Goal: Information Seeking & Learning: Learn about a topic

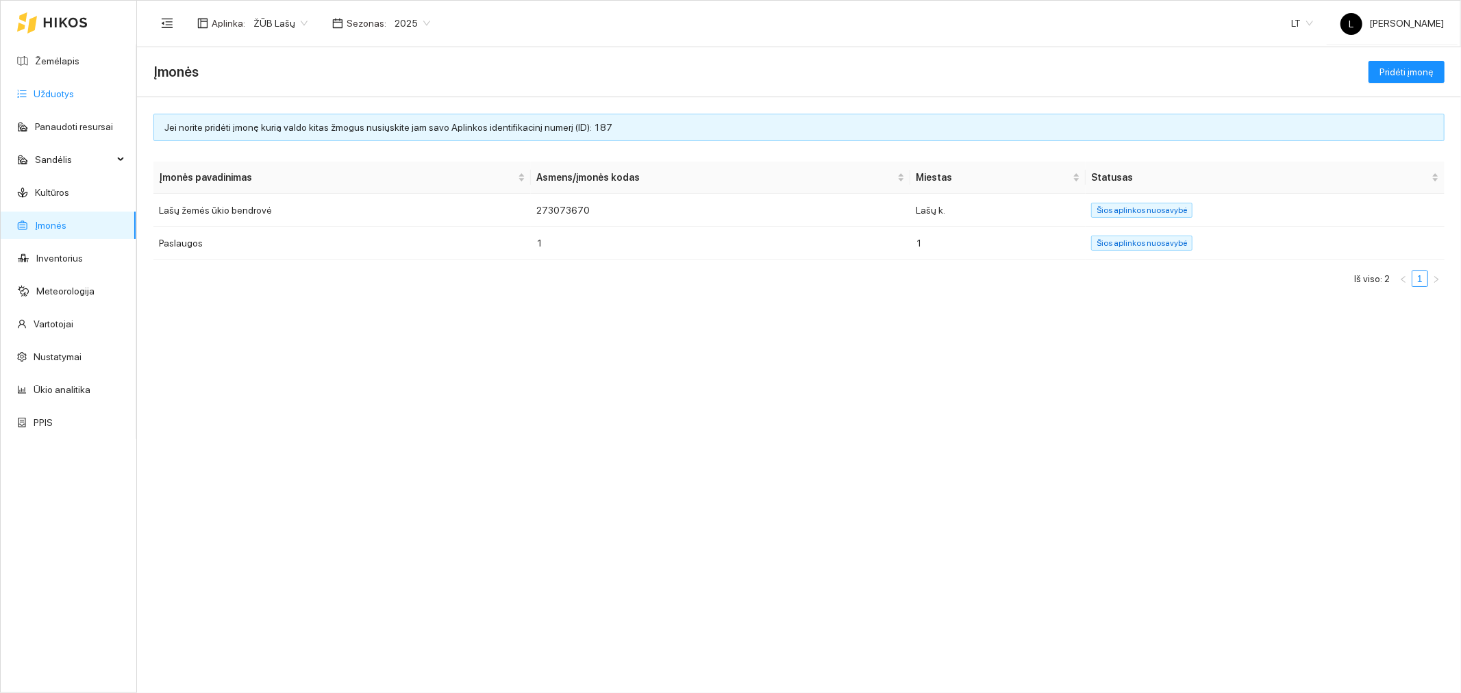
click at [74, 89] on link "Užduotys" at bounding box center [54, 93] width 40 height 11
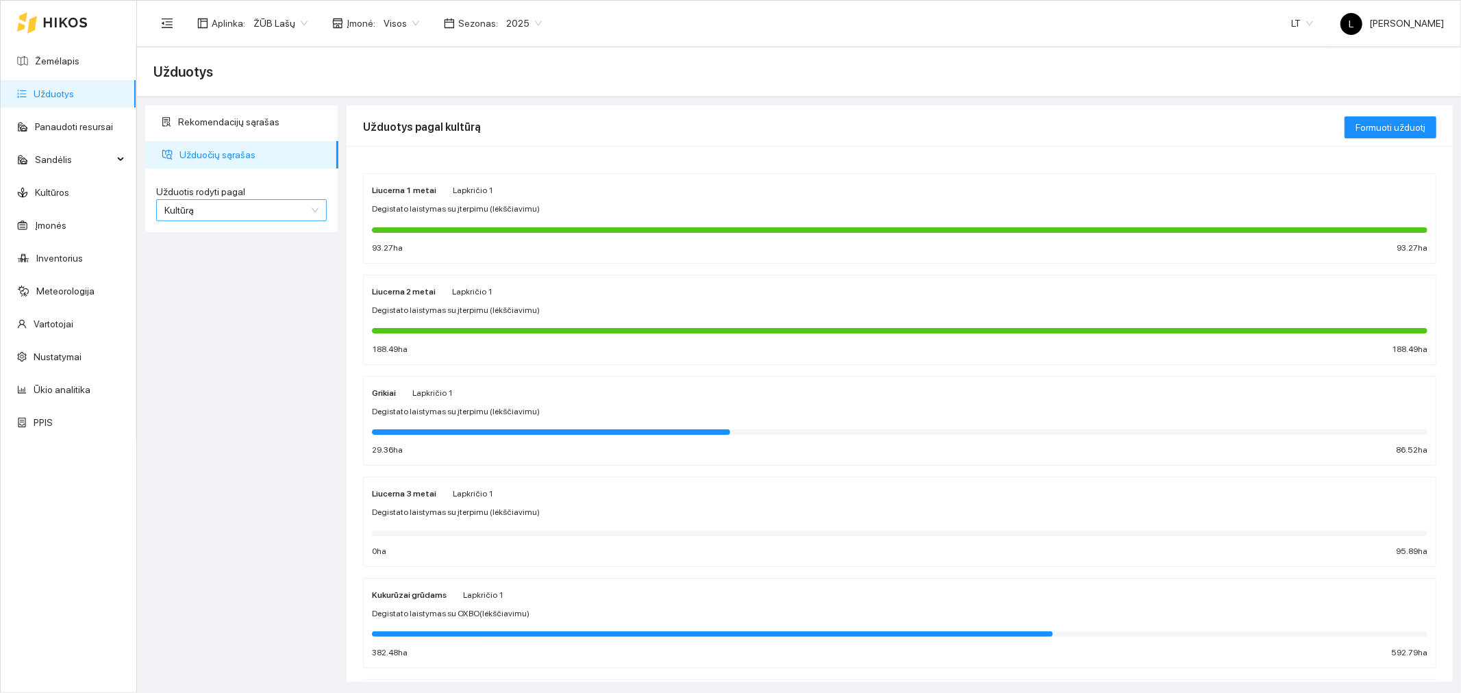
click at [245, 200] on span "Kultūrą" at bounding box center [241, 210] width 154 height 21
click at [242, 240] on div "Užduotį" at bounding box center [241, 236] width 154 height 15
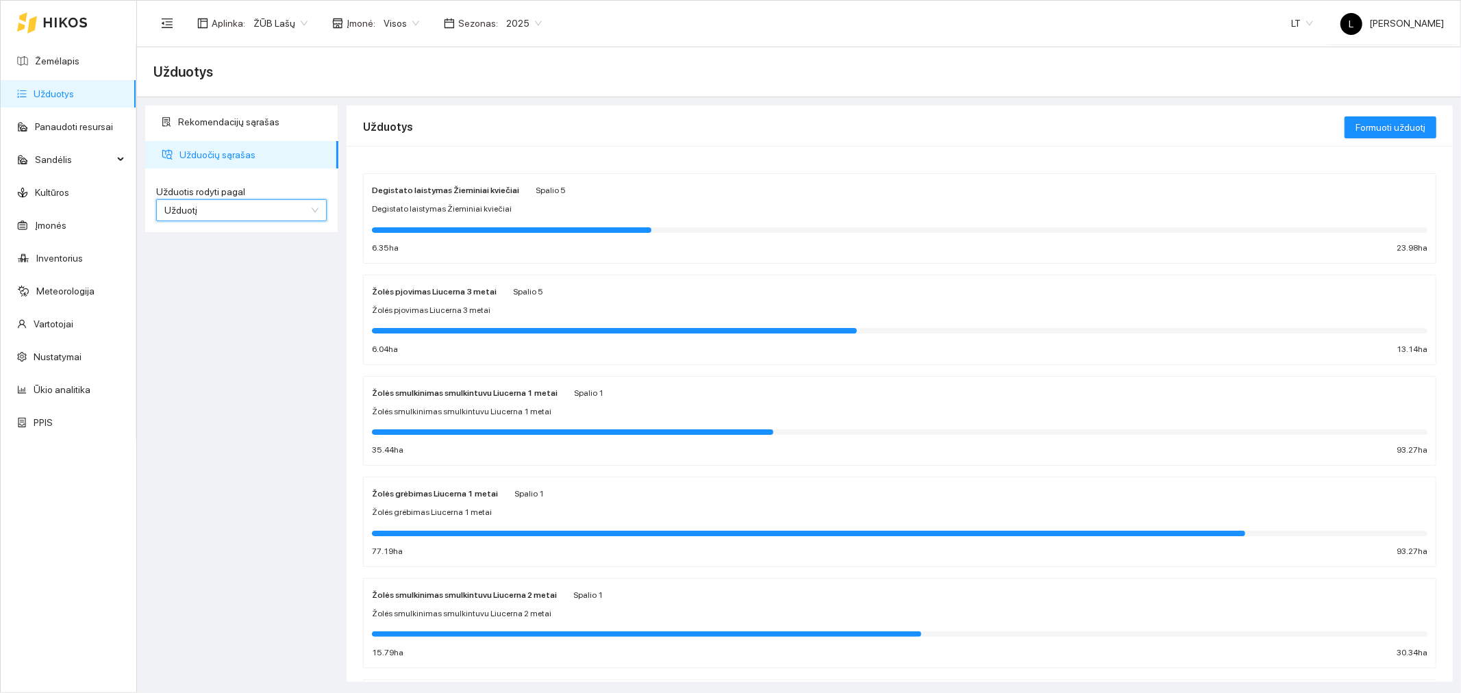
click at [297, 208] on span "Užduotį" at bounding box center [241, 210] width 154 height 21
click at [269, 258] on div "Kultūrą" at bounding box center [241, 258] width 154 height 15
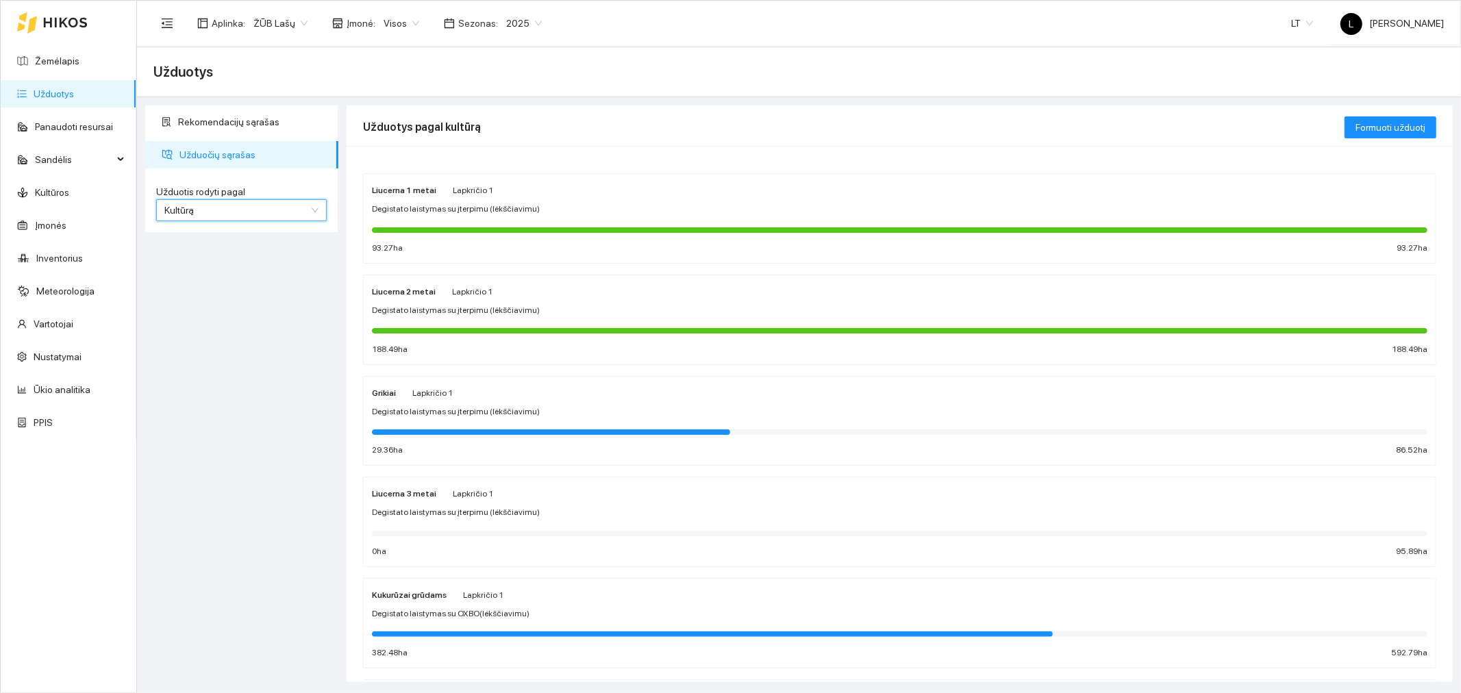
scroll to position [152, 0]
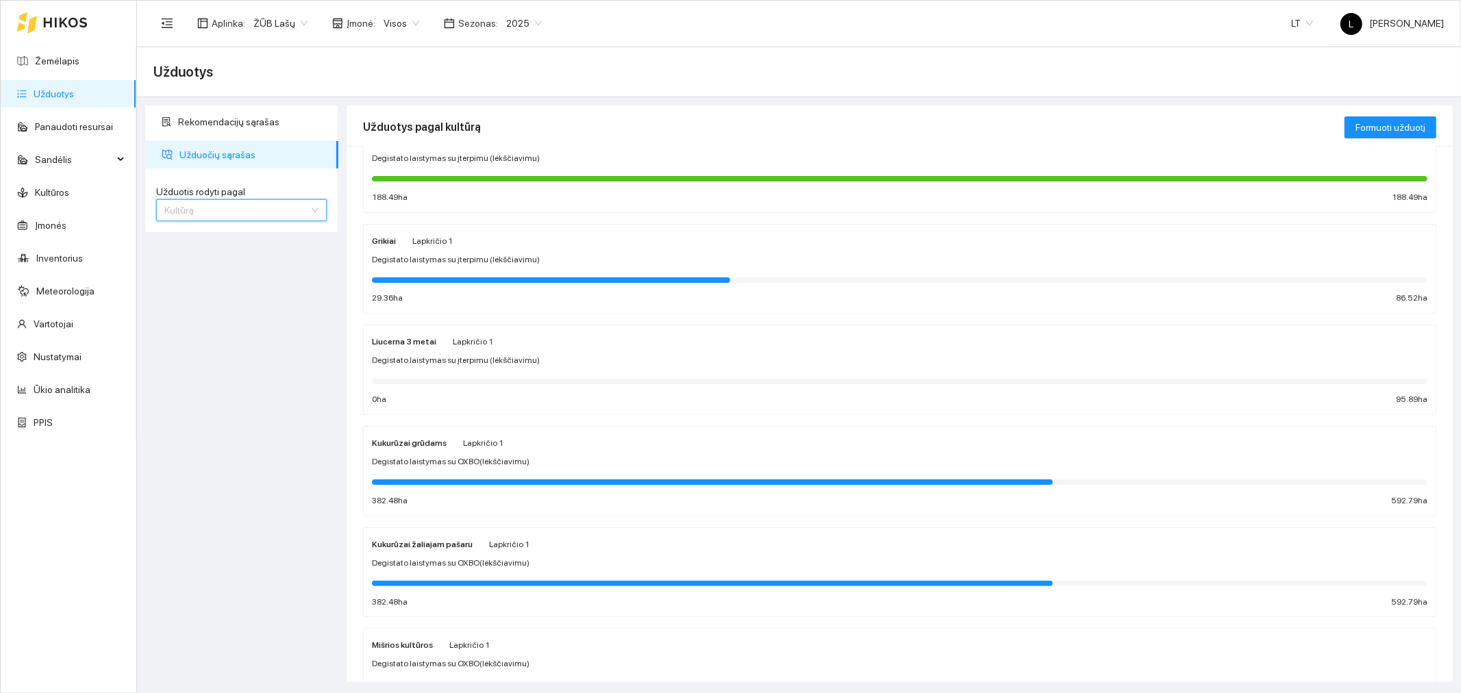
click at [221, 210] on span "Kultūrą" at bounding box center [241, 210] width 154 height 21
click at [201, 236] on div "Užduotį" at bounding box center [241, 236] width 154 height 15
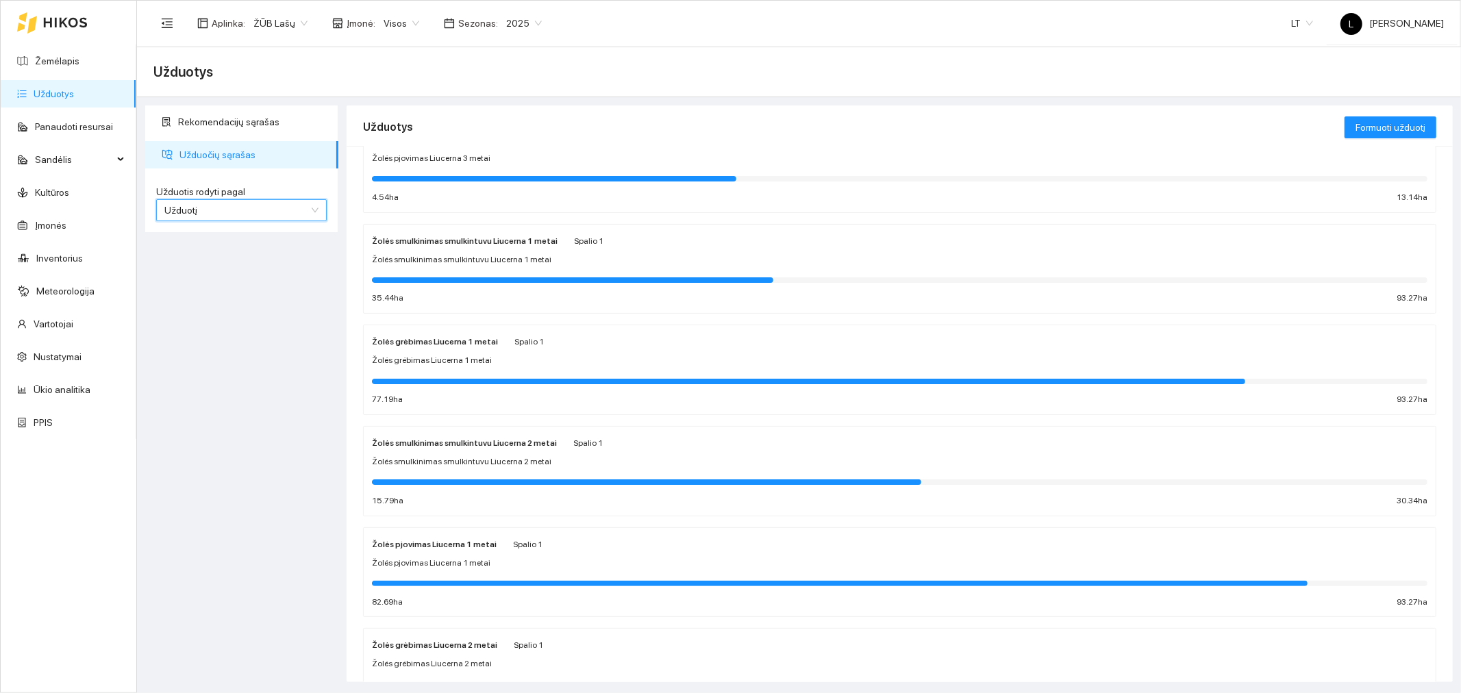
click at [197, 212] on span "Užduotį" at bounding box center [241, 210] width 154 height 21
click at [192, 257] on span "Kultūrą" at bounding box center [178, 258] width 29 height 11
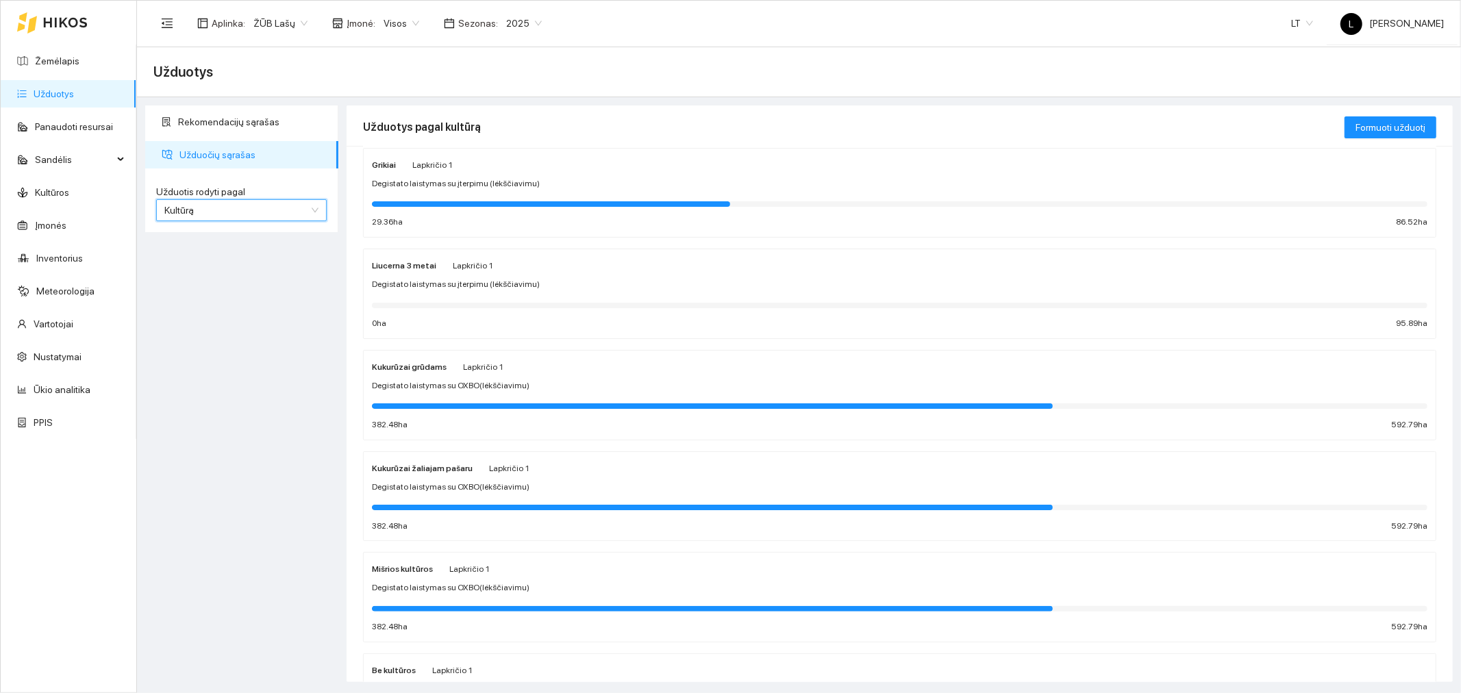
scroll to position [380, 0]
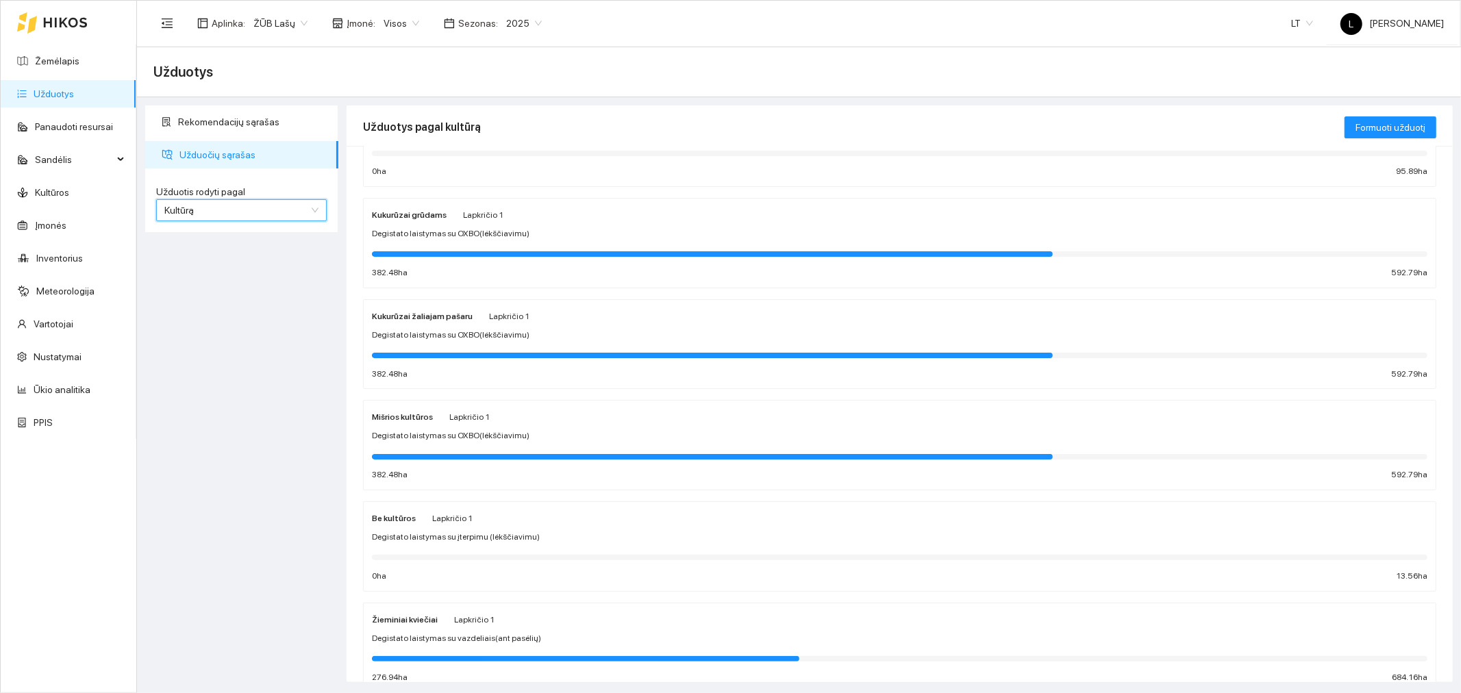
click at [462, 627] on div "Lapkričio 1" at bounding box center [474, 619] width 40 height 15
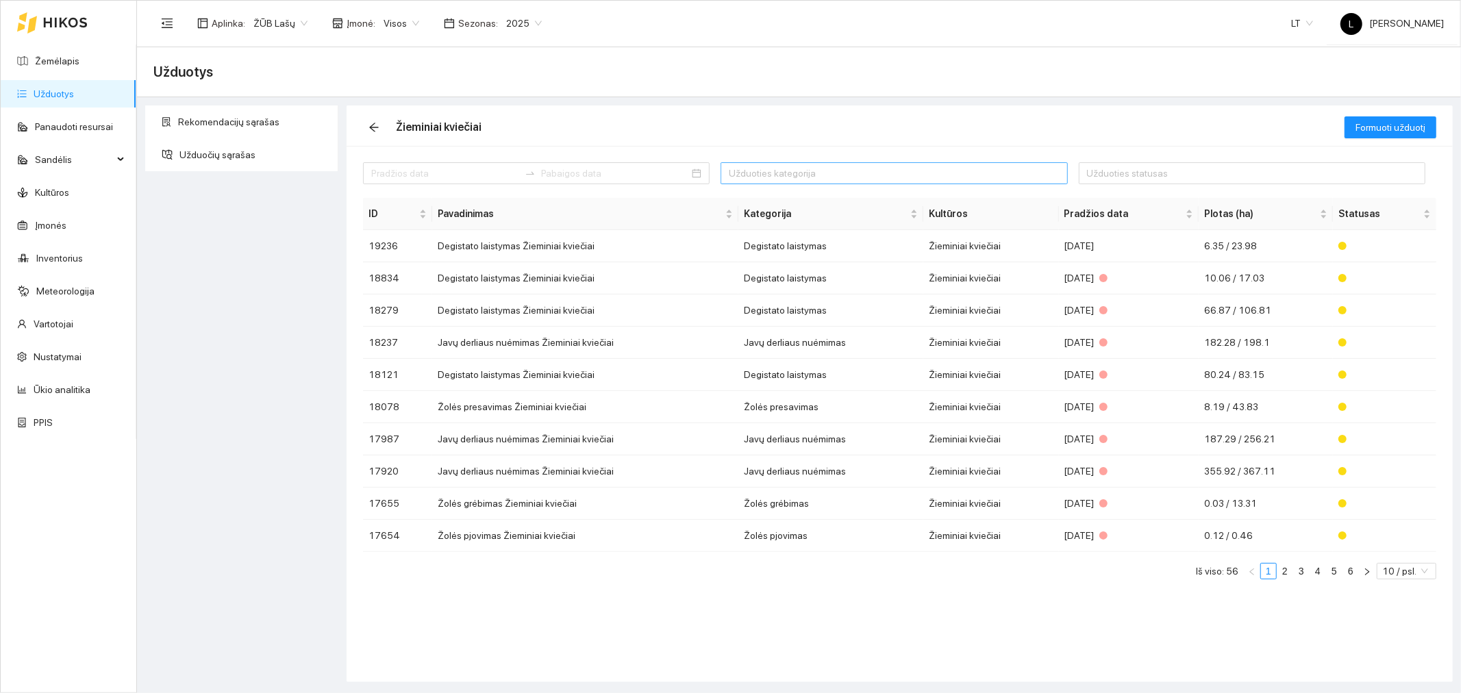
click at [764, 173] on div at bounding box center [887, 173] width 326 height 16
type input "arim"
click at [760, 205] on div "Arimas" at bounding box center [831, 200] width 205 height 15
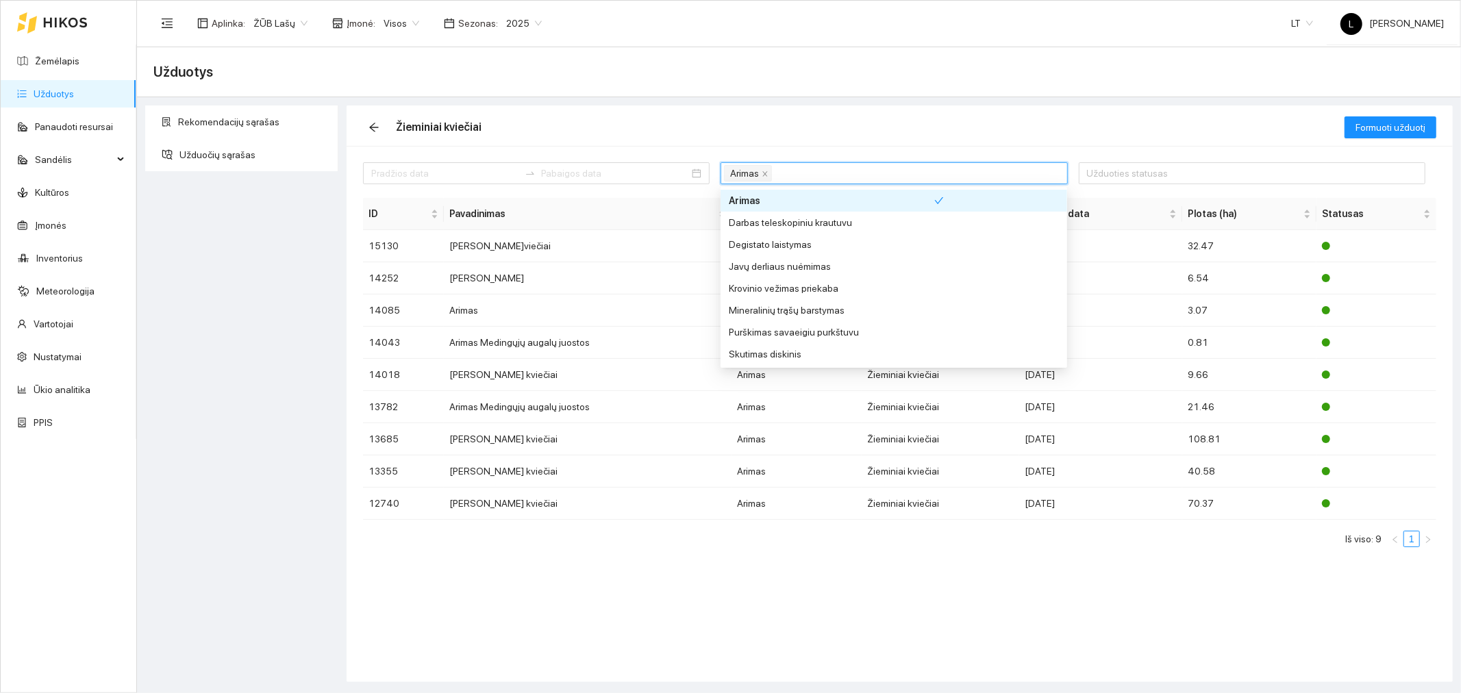
click at [809, 105] on div "Žieminiai kviečiai" at bounding box center [854, 127] width 982 height 44
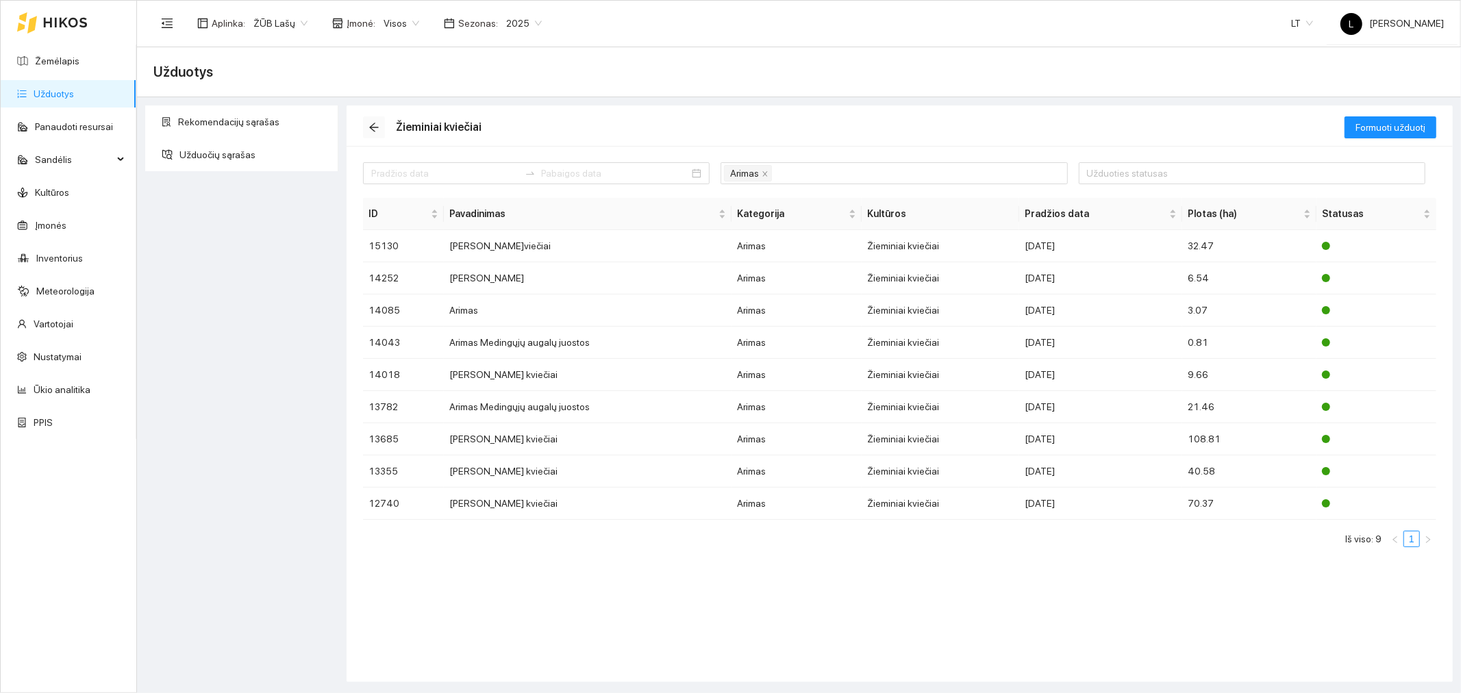
click at [374, 127] on icon "arrow-left" at bounding box center [373, 127] width 9 height 9
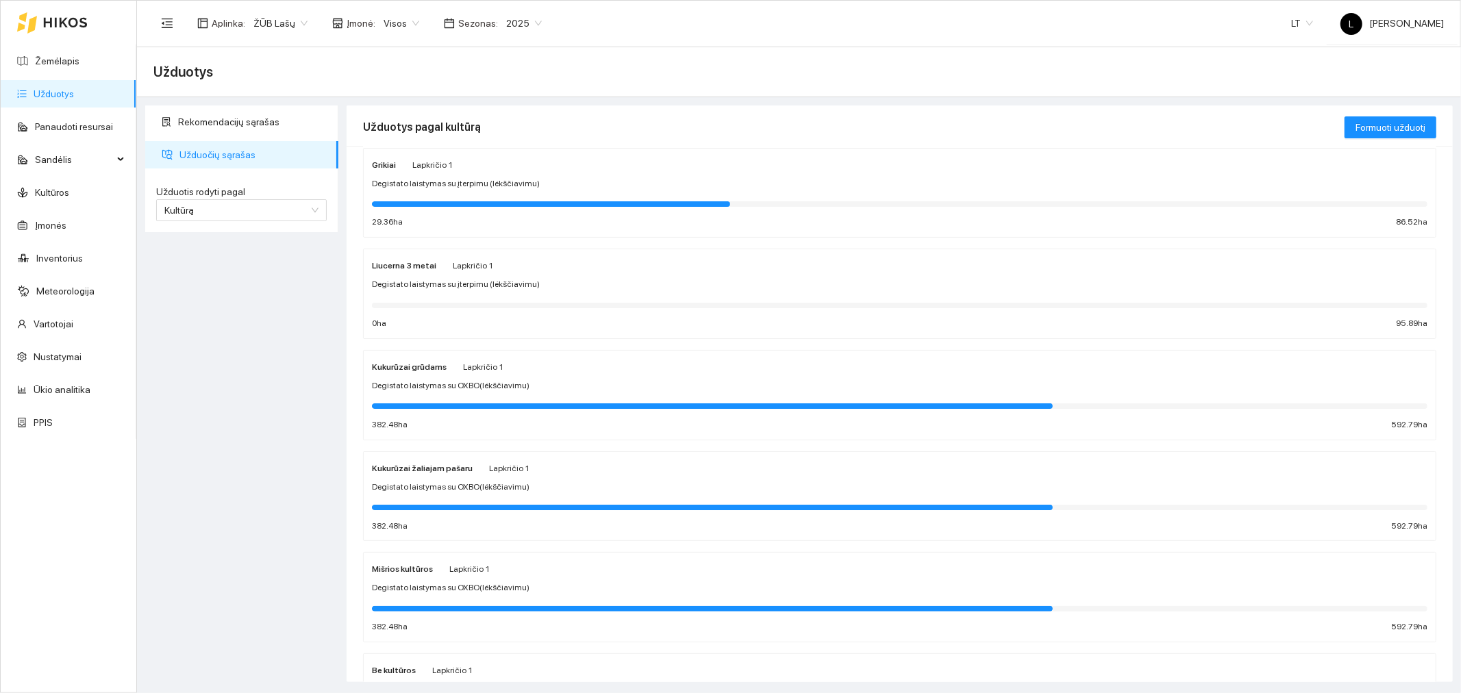
scroll to position [380, 0]
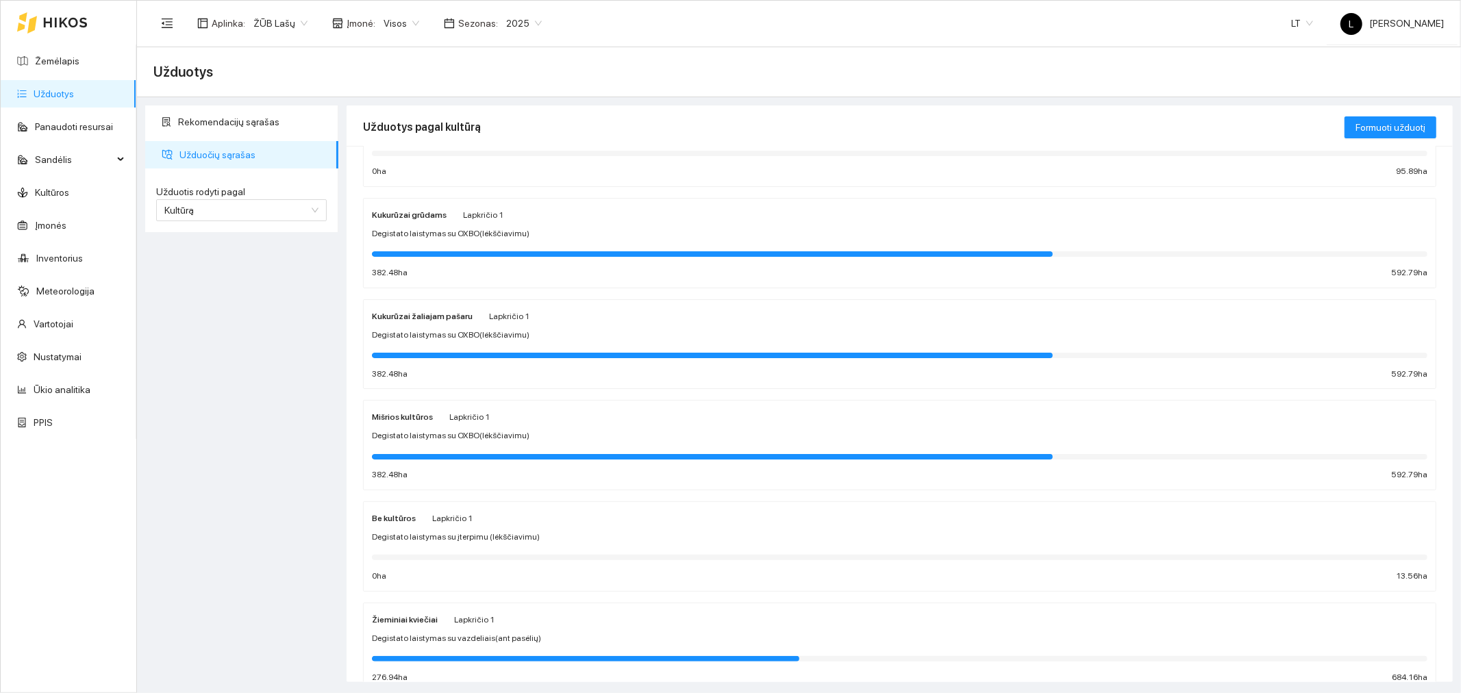
click at [482, 618] on span "Lapkričio 1" at bounding box center [474, 620] width 40 height 10
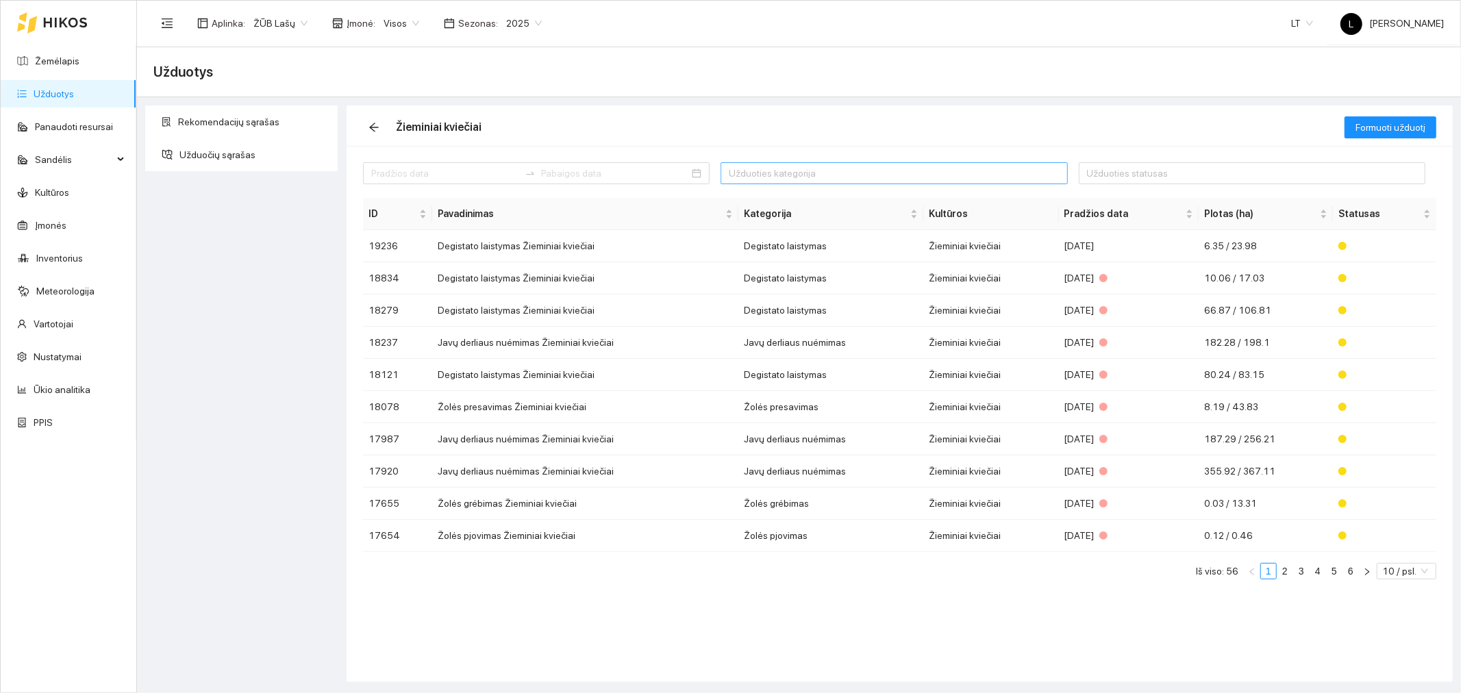
click at [773, 168] on div at bounding box center [887, 173] width 326 height 16
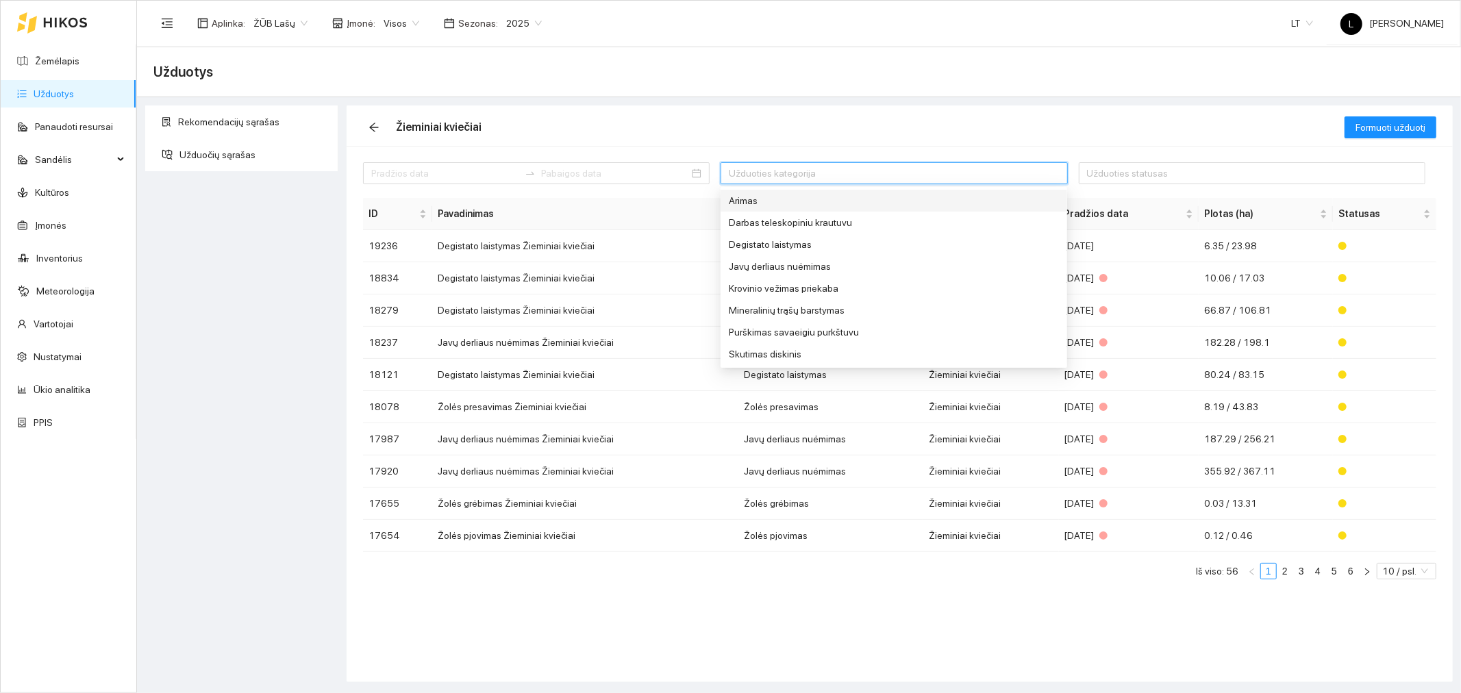
click at [762, 197] on div "Arimas" at bounding box center [831, 200] width 205 height 15
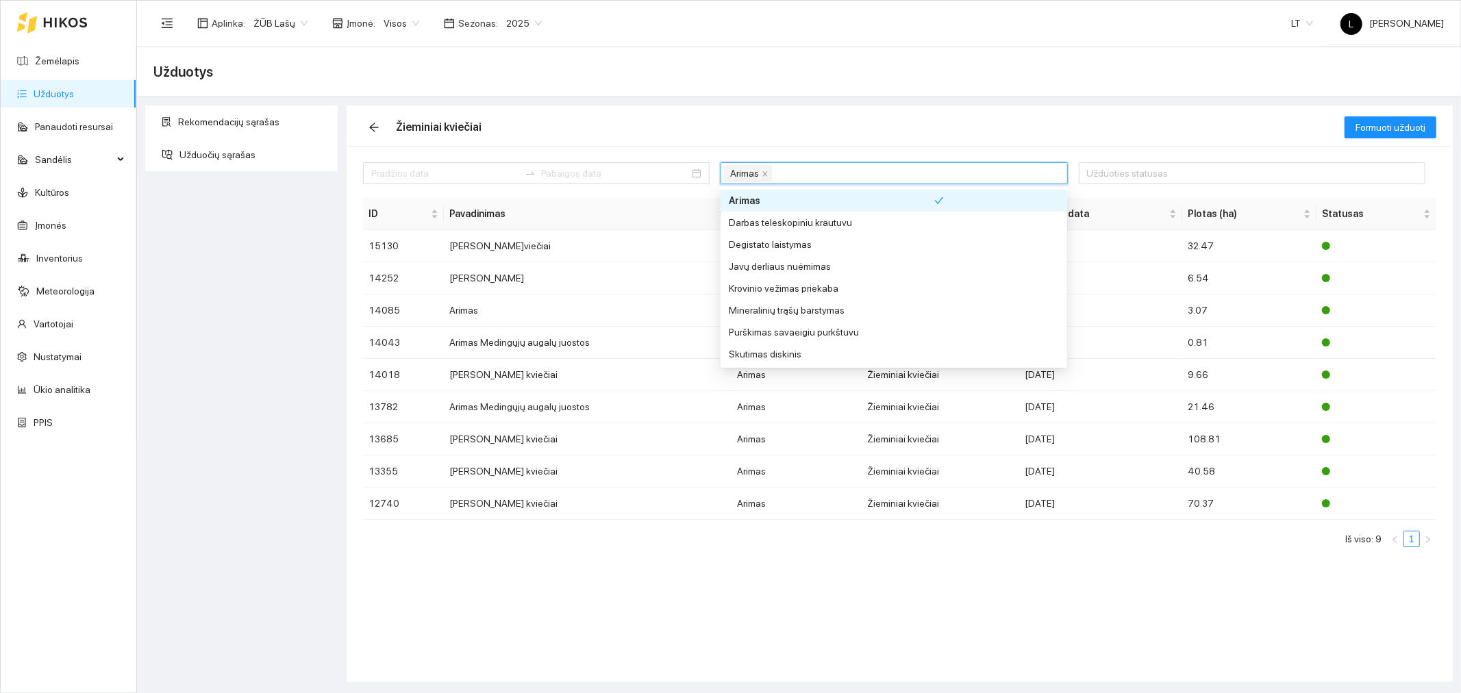
click at [838, 108] on div "Žieminiai kviečiai" at bounding box center [854, 127] width 982 height 44
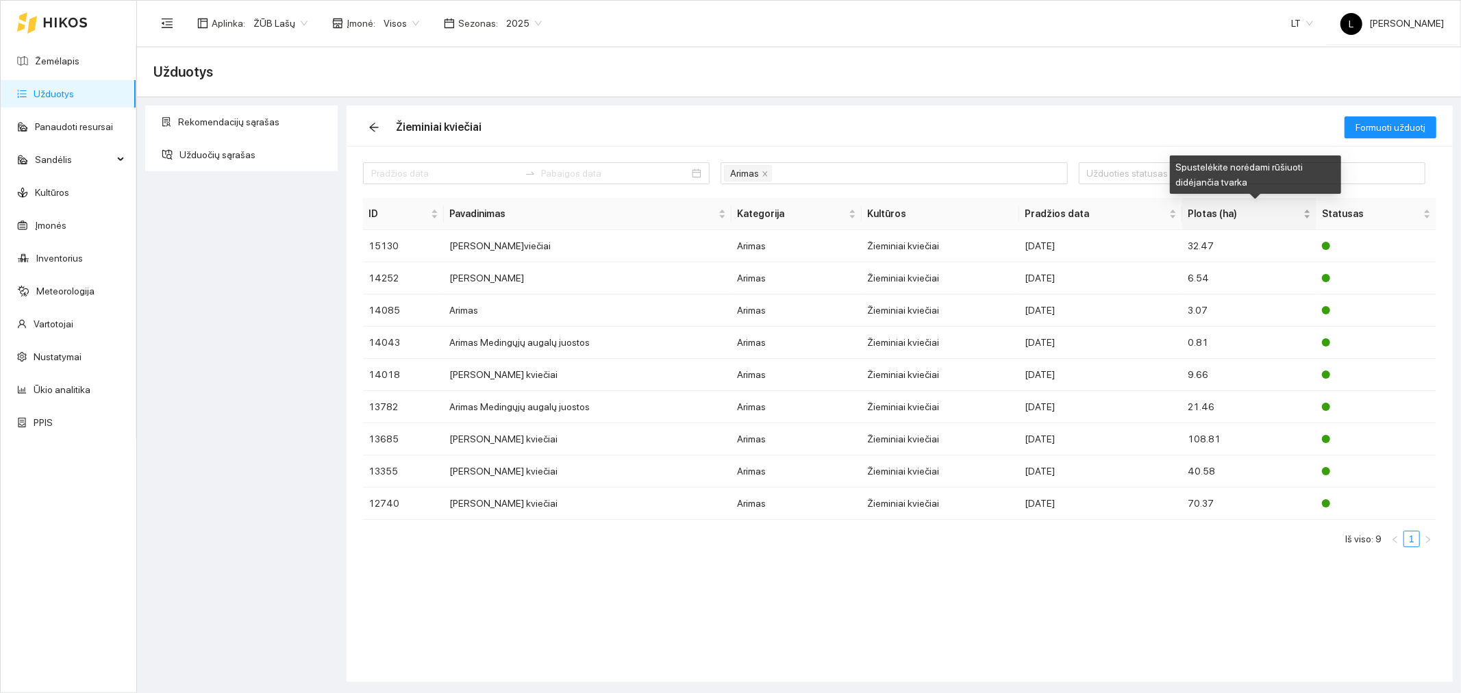
click at [1249, 219] on span "Plotas (ha)" at bounding box center [1244, 213] width 113 height 15
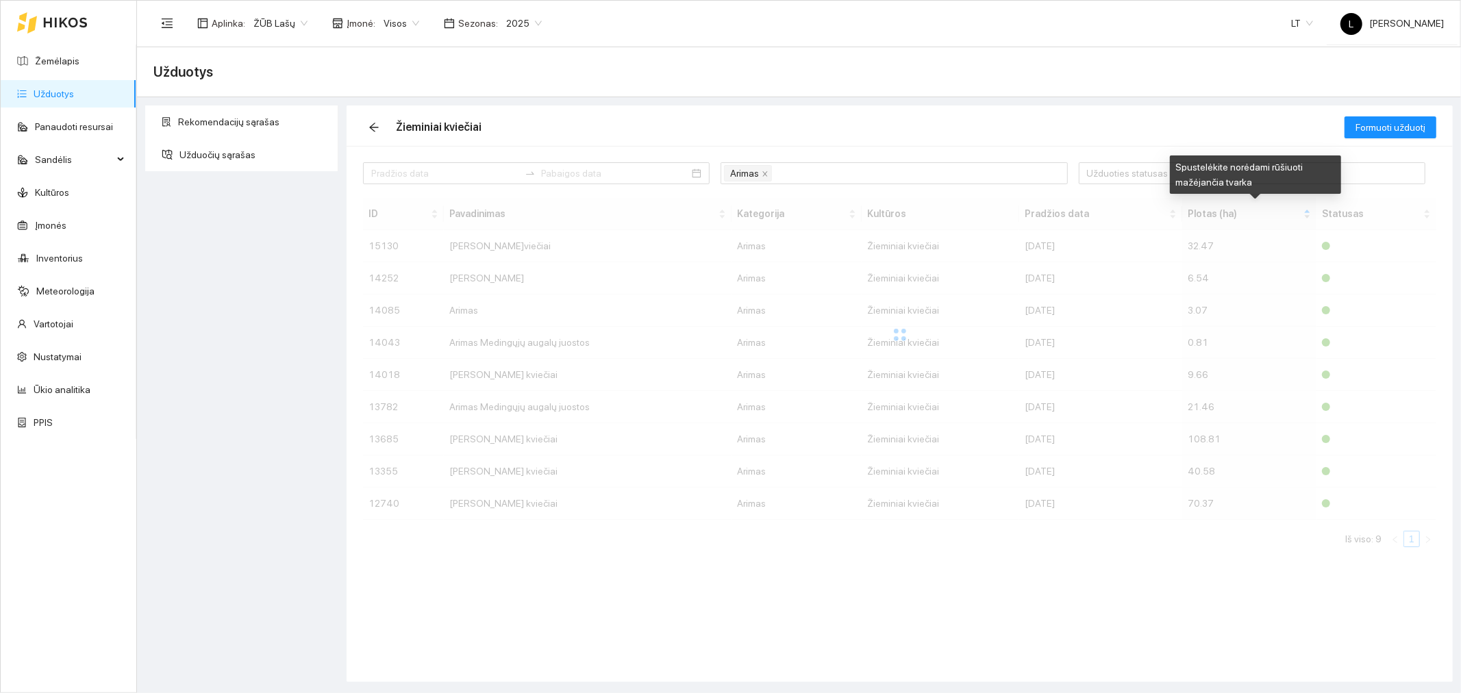
click at [1249, 219] on div at bounding box center [899, 335] width 1073 height 274
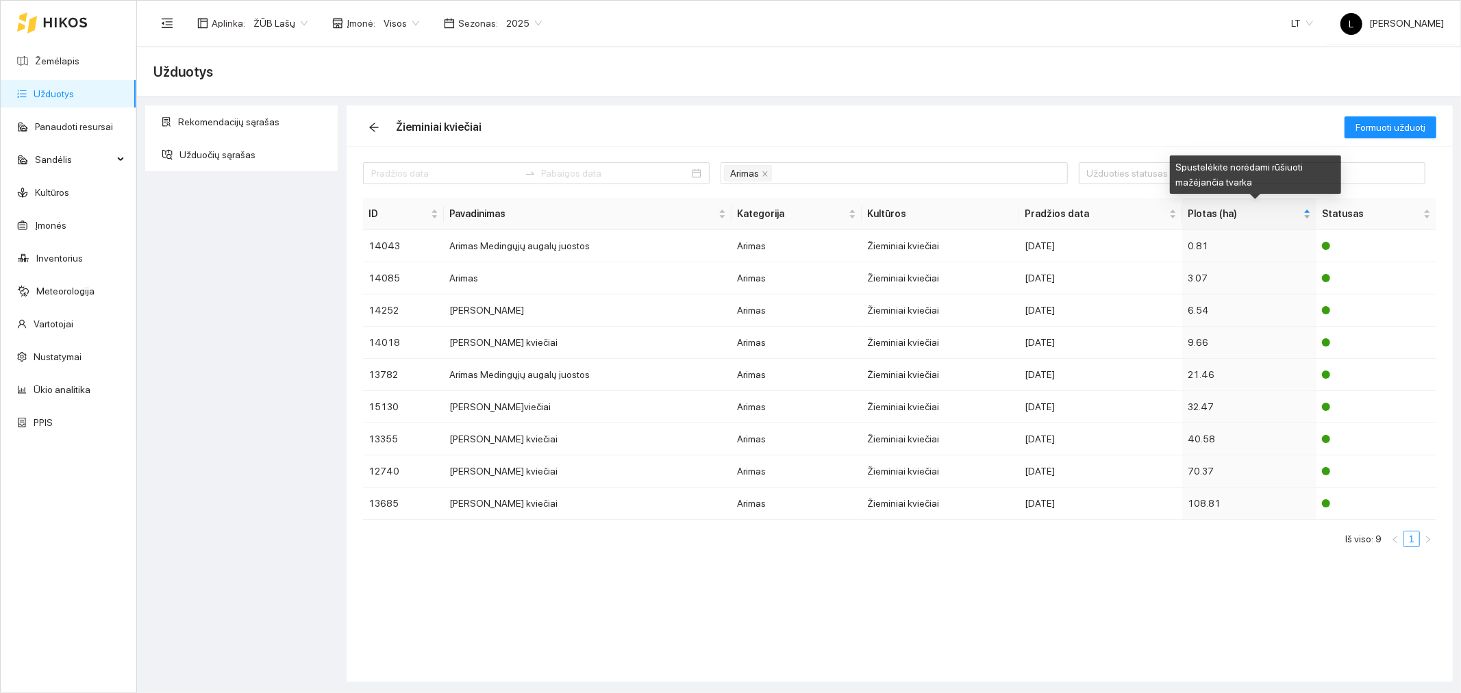
click at [1249, 219] on span "Plotas (ha)" at bounding box center [1244, 213] width 113 height 15
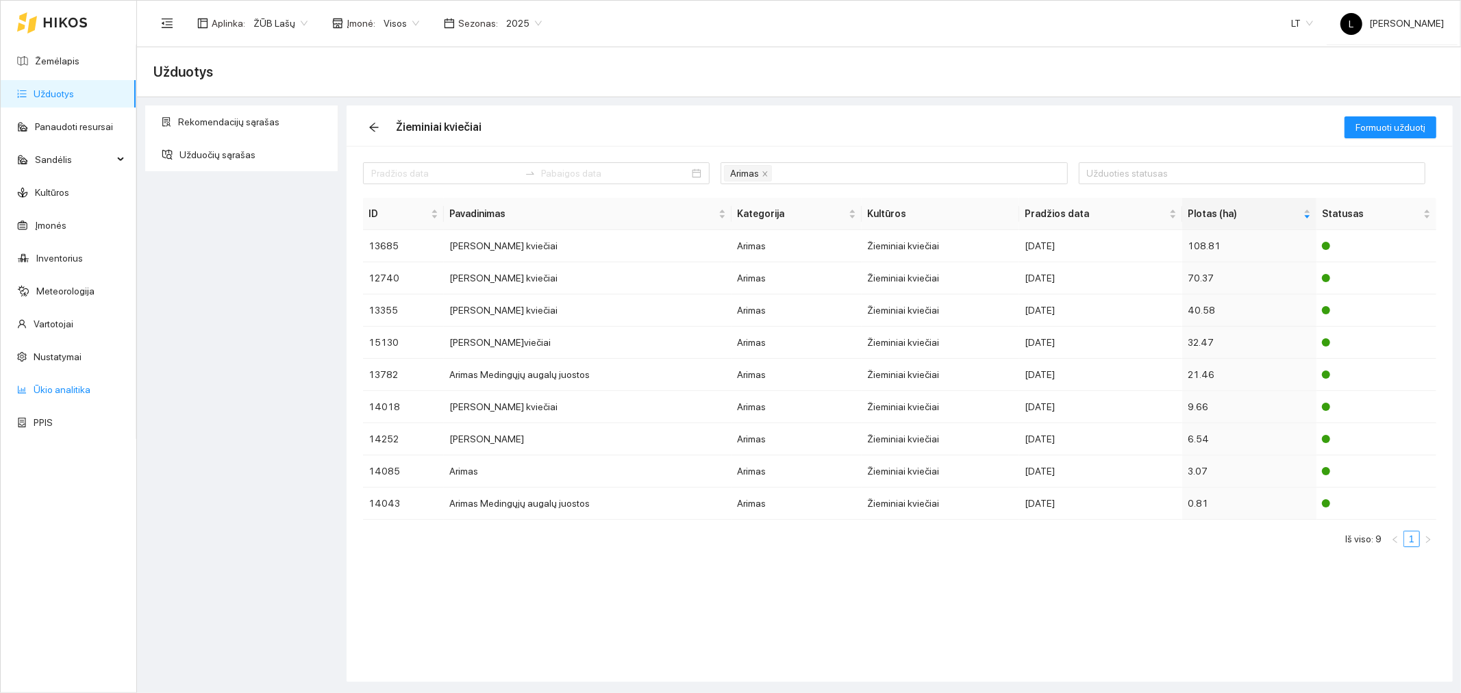
click at [71, 385] on link "Ūkio analitika" at bounding box center [62, 389] width 57 height 11
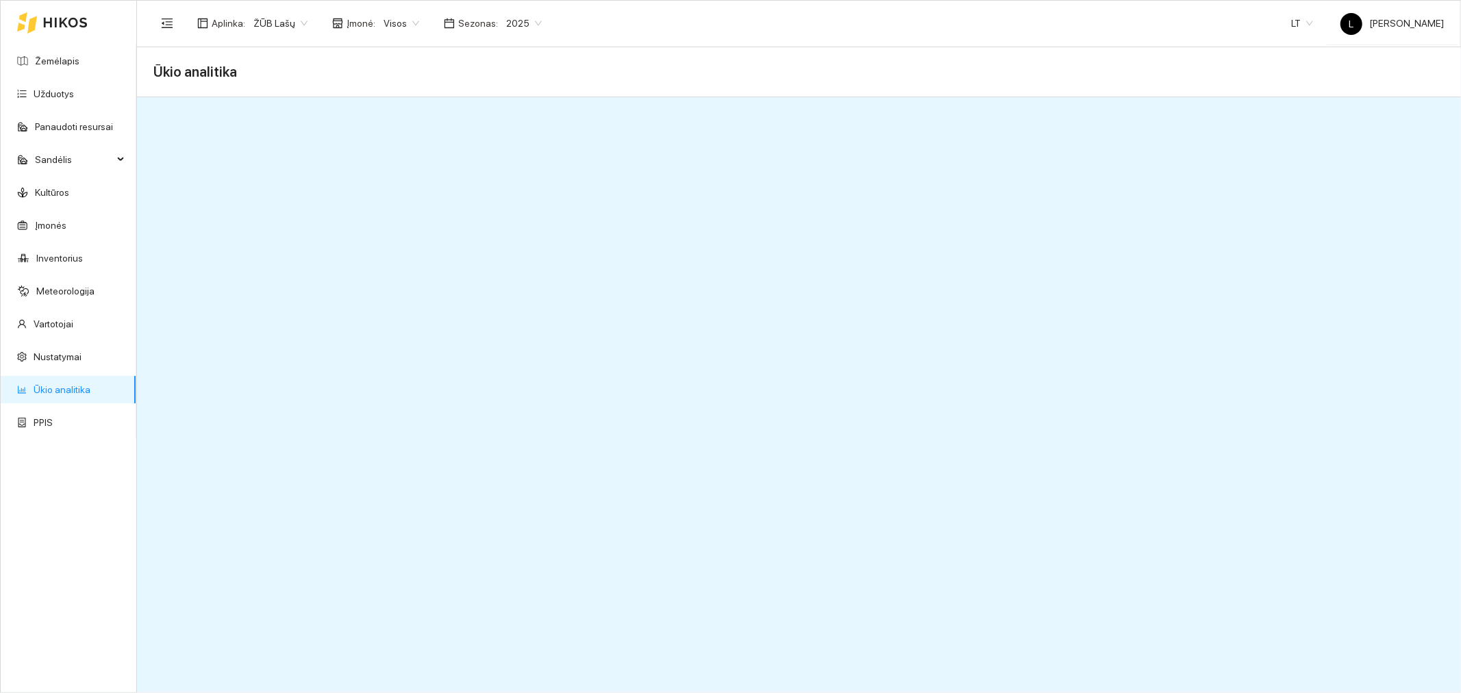
click at [86, 386] on link "Ūkio analitika" at bounding box center [62, 389] width 57 height 11
click at [190, 65] on span "Ūkio analitika" at bounding box center [195, 72] width 84 height 22
drag, startPoint x: 36, startPoint y: 125, endPoint x: 36, endPoint y: 138, distance: 13.0
click at [36, 125] on link "Panaudoti resursai" at bounding box center [74, 126] width 78 height 11
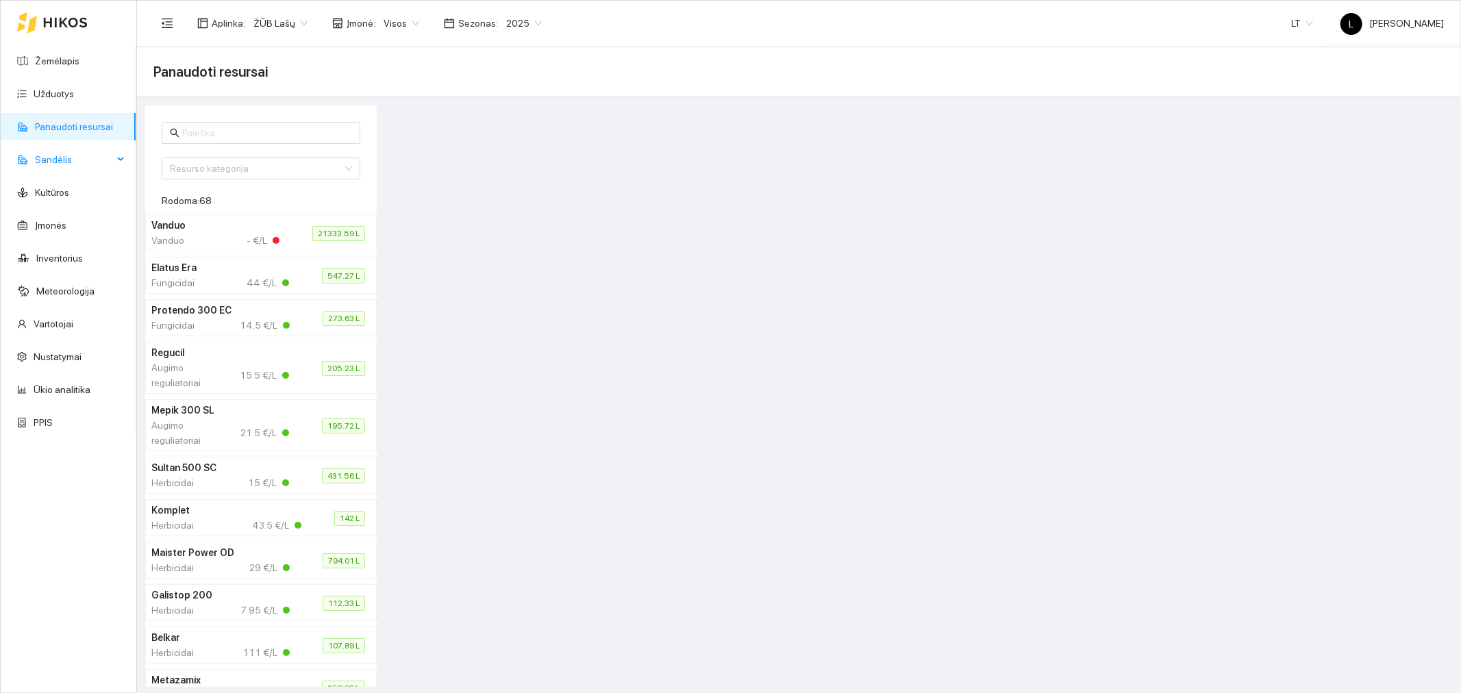
click at [65, 161] on span "Sandėlis" at bounding box center [74, 159] width 78 height 27
click at [76, 194] on link "[PERSON_NAME]" at bounding box center [71, 192] width 75 height 11
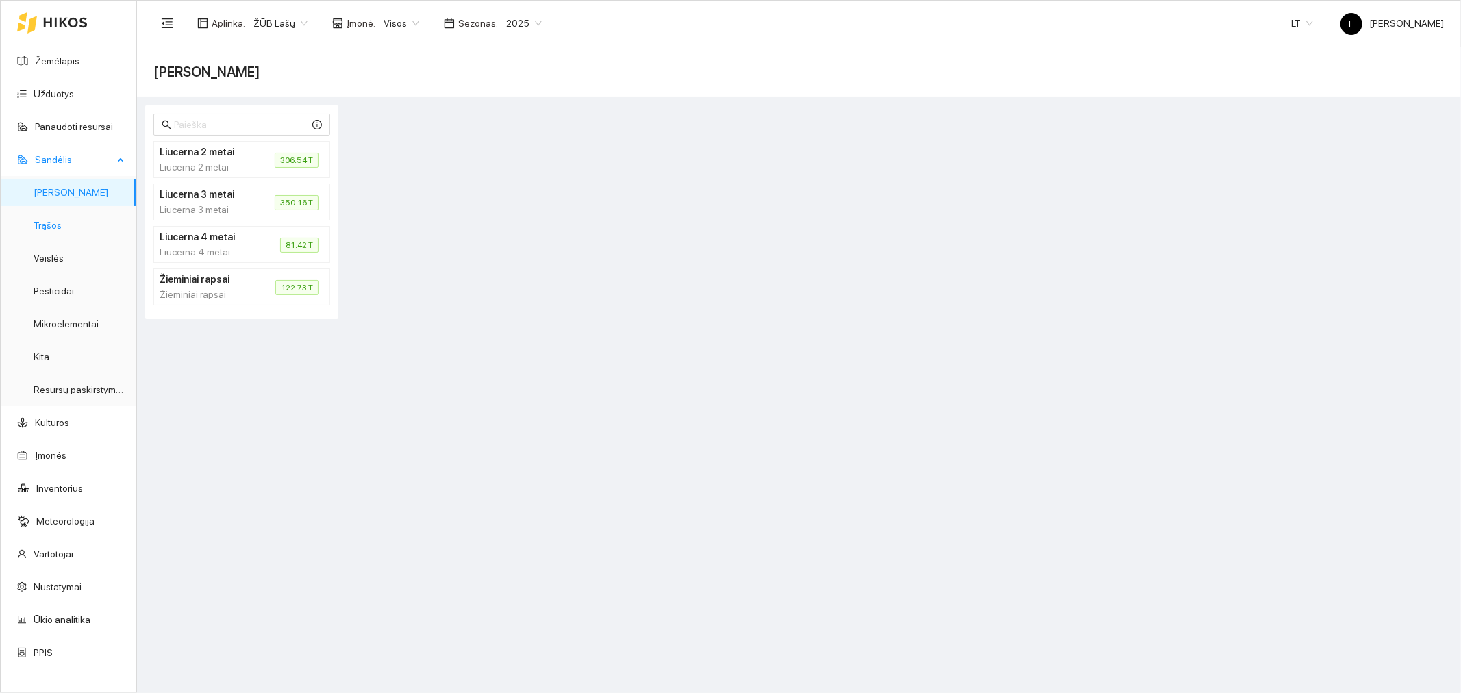
click at [62, 229] on link "Trąšos" at bounding box center [48, 225] width 28 height 11
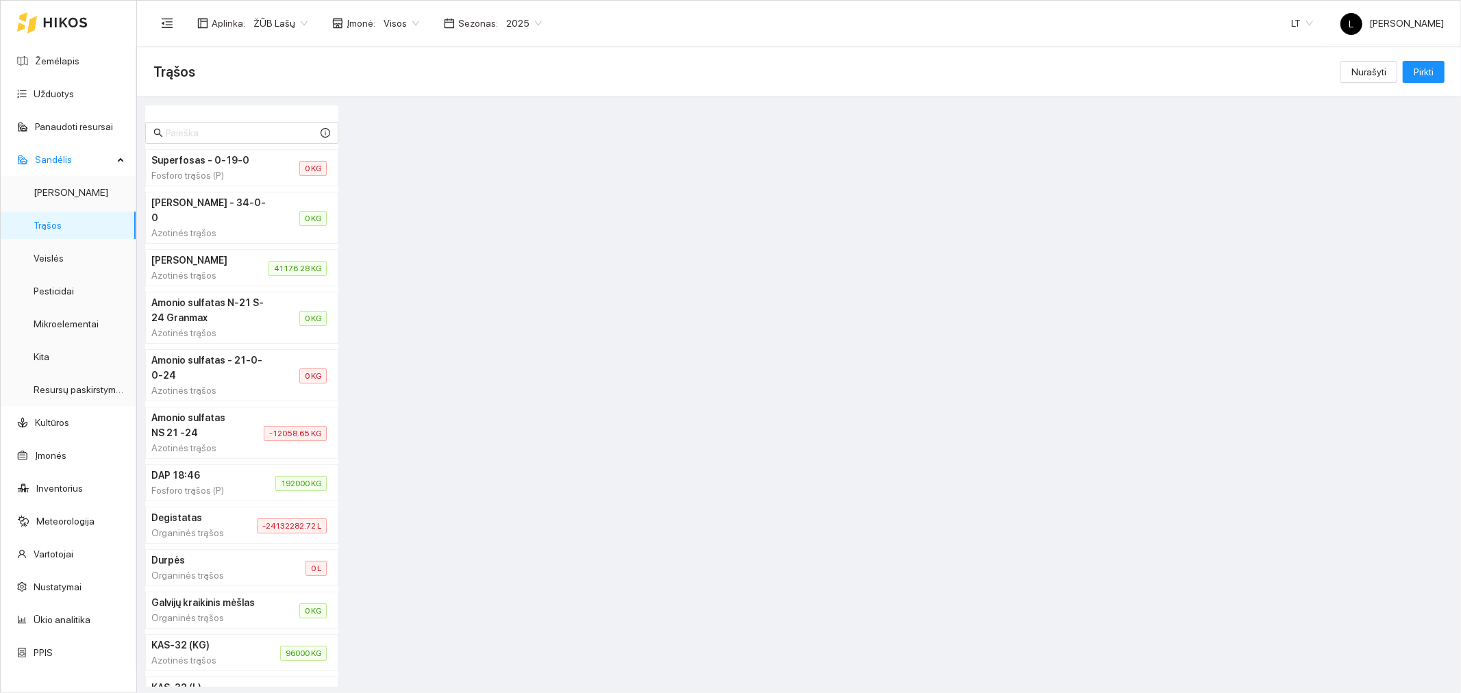
click at [189, 268] on h4 "[PERSON_NAME]" at bounding box center [193, 260] width 84 height 15
click at [197, 268] on h4 "[PERSON_NAME]" at bounding box center [193, 260] width 84 height 15
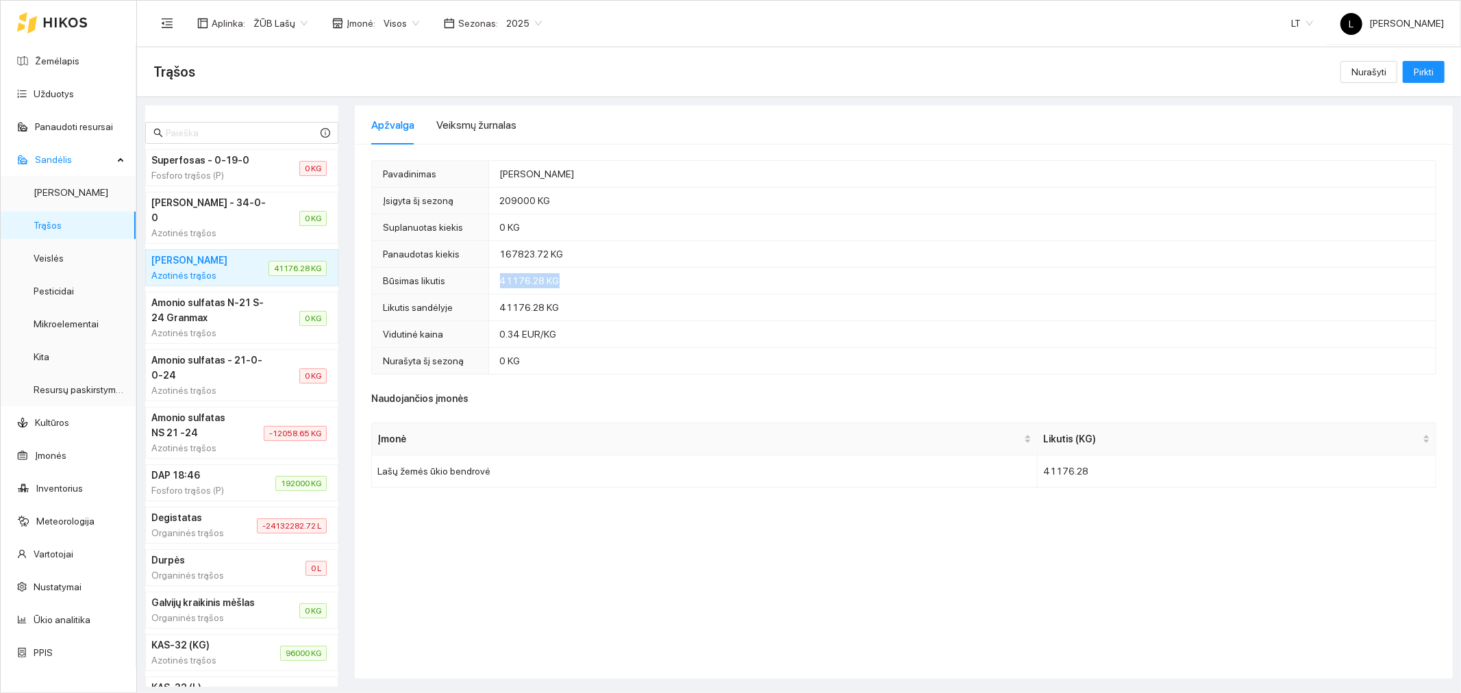
drag, startPoint x: 503, startPoint y: 286, endPoint x: 596, endPoint y: 272, distance: 93.6
click at [604, 281] on td "41176.28 KG" at bounding box center [961, 281] width 947 height 27
drag, startPoint x: 500, startPoint y: 206, endPoint x: 590, endPoint y: 215, distance: 90.9
click at [590, 215] on tbody "Pavadinimas Amonio salietra - Uzbekiška Įsigyta šį sezoną 209000 KG Suplanuotas…" at bounding box center [904, 267] width 1064 height 213
drag, startPoint x: 501, startPoint y: 255, endPoint x: 595, endPoint y: 269, distance: 94.7
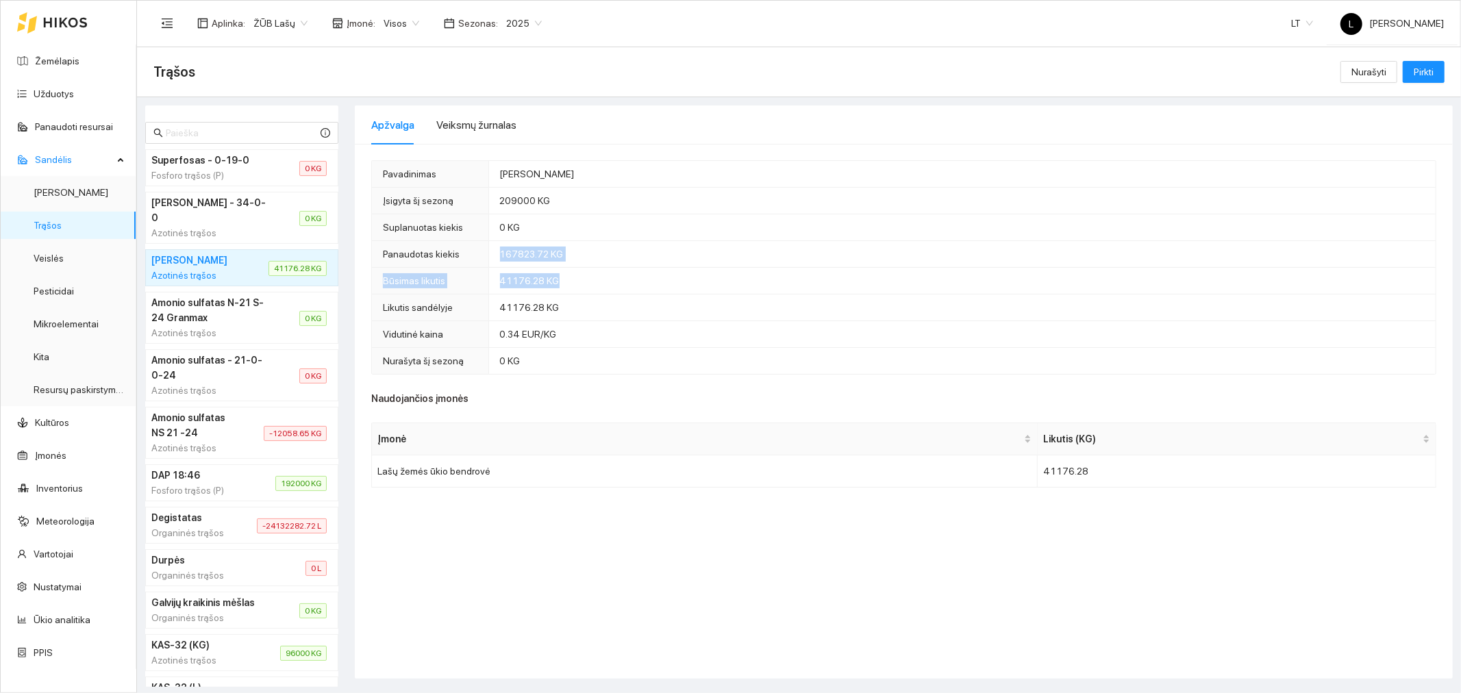
click at [595, 269] on tbody "Pavadinimas Amonio salietra - Uzbekiška Įsigyta šį sezoną 209000 KG Suplanuotas…" at bounding box center [904, 267] width 1064 height 213
click at [197, 498] on div "Fosforo trąšos (P)" at bounding box center [196, 490] width 91 height 15
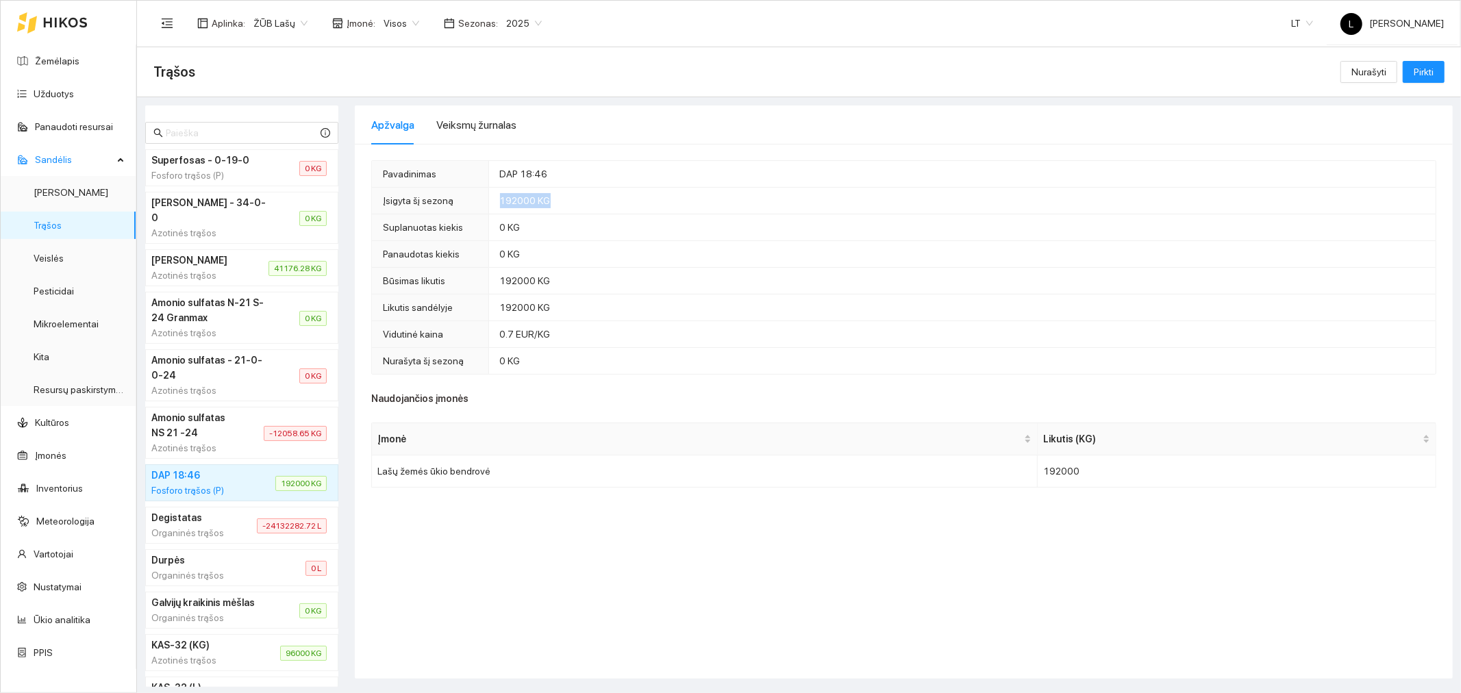
drag, startPoint x: 498, startPoint y: 201, endPoint x: 564, endPoint y: 209, distance: 66.2
click at [564, 209] on td "192000 KG" at bounding box center [961, 201] width 947 height 27
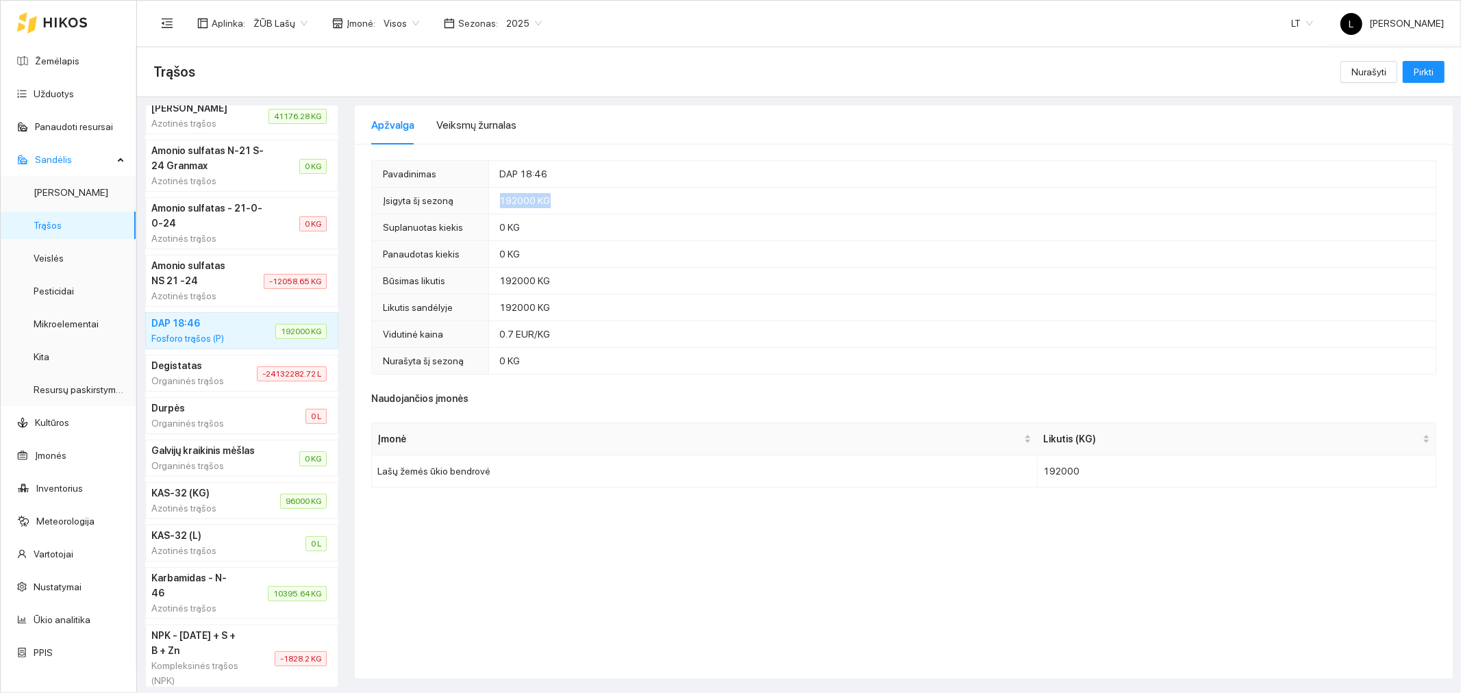
scroll to position [228, 0]
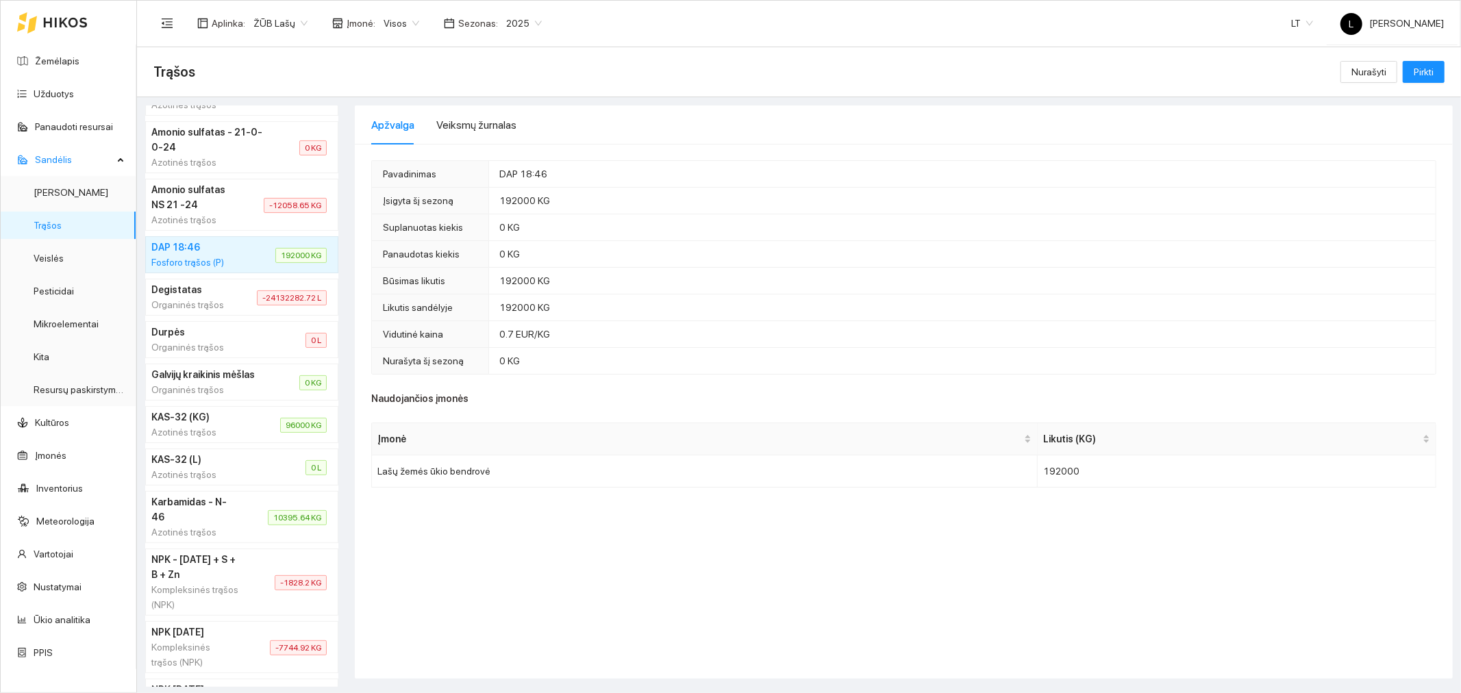
click at [205, 440] on div "Azotinės trąšos" at bounding box center [199, 432] width 96 height 15
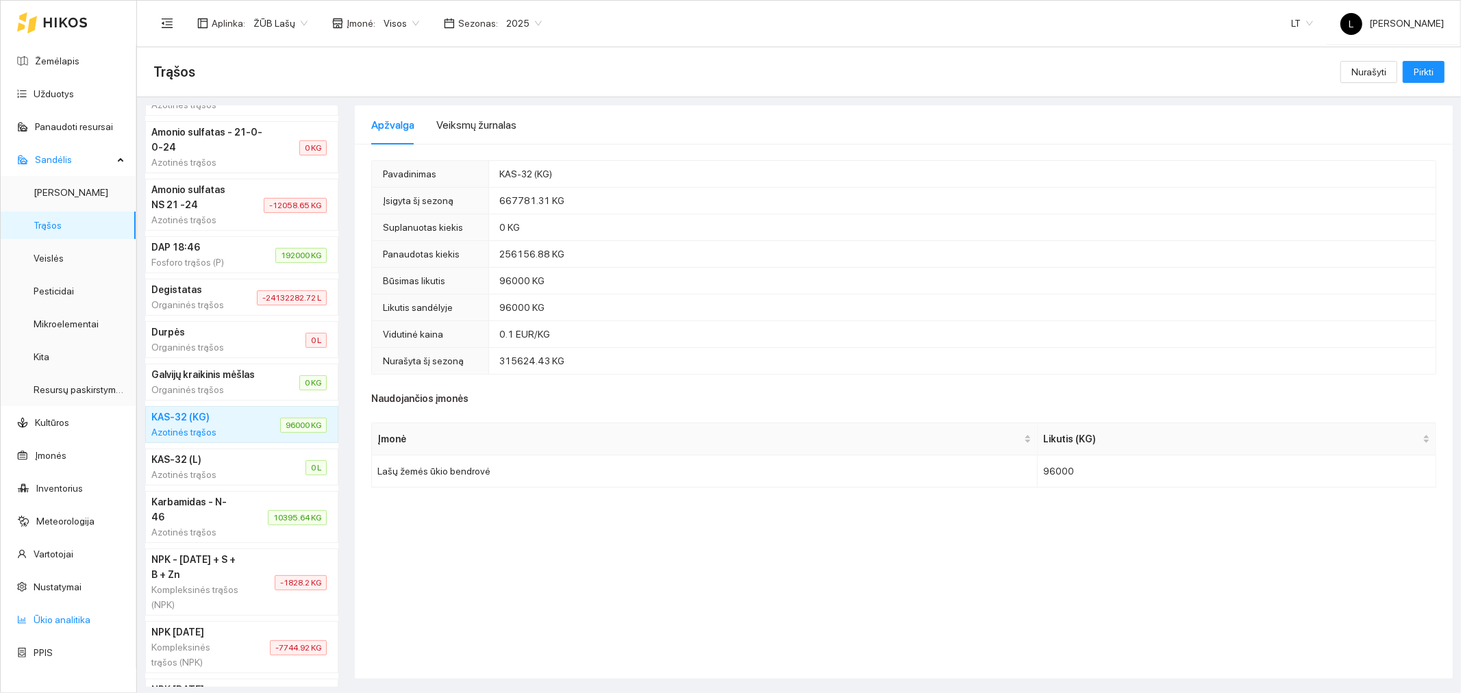
click at [63, 624] on link "Ūkio analitika" at bounding box center [62, 619] width 57 height 11
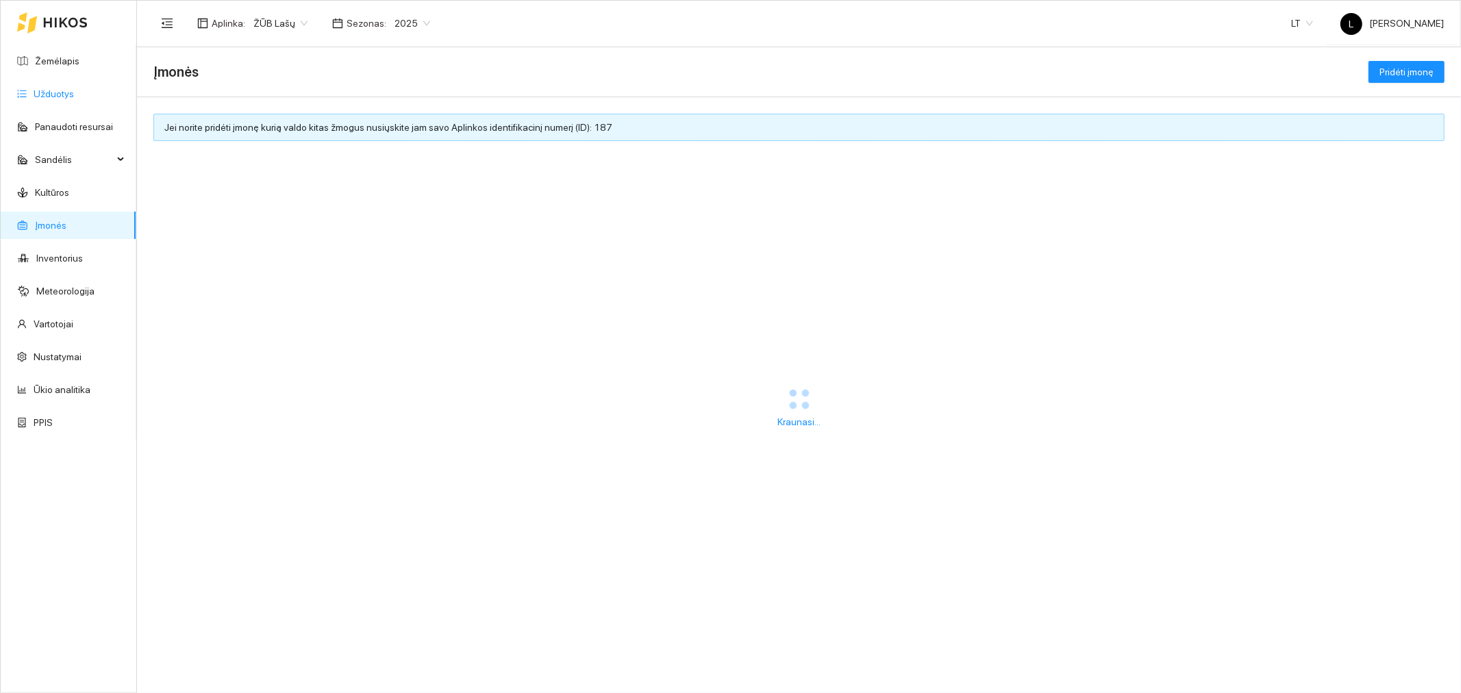
click at [50, 95] on link "Užduotys" at bounding box center [54, 93] width 40 height 11
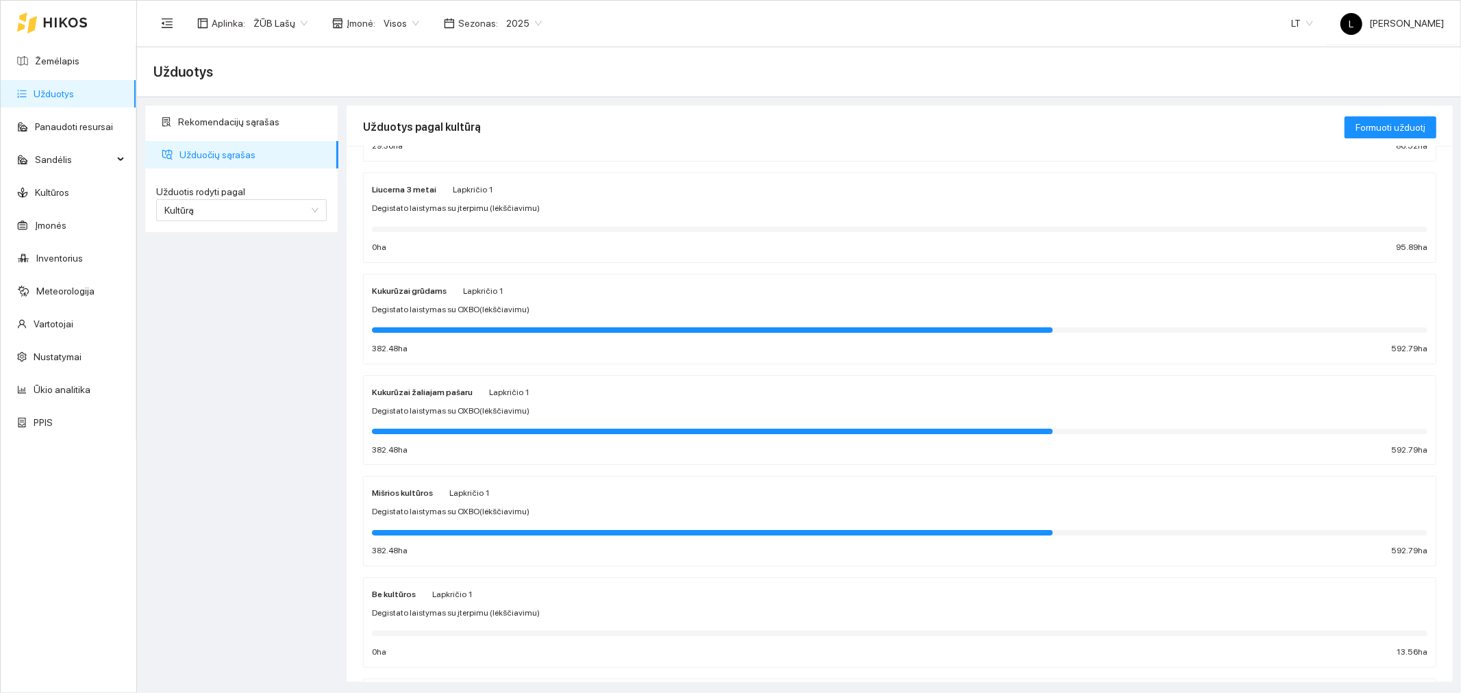
scroll to position [380, 0]
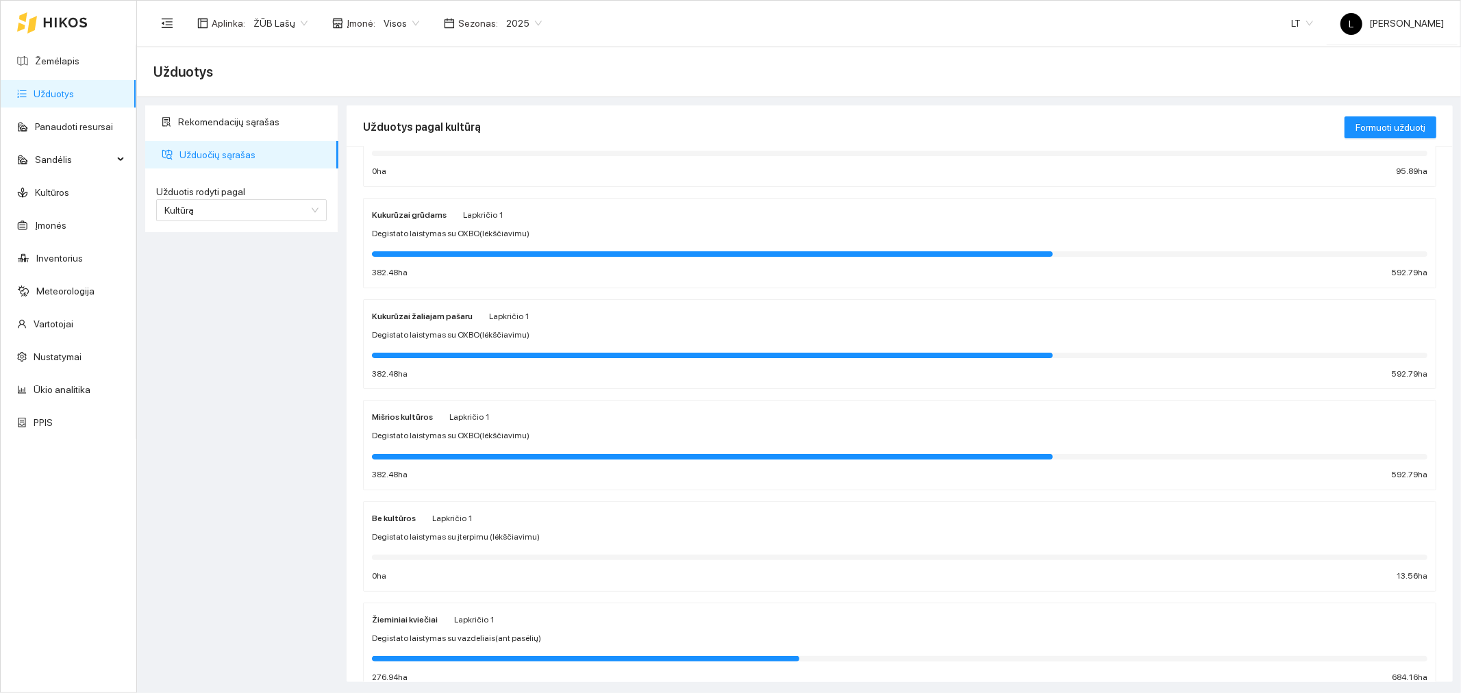
click at [460, 627] on div "Lapkričio 1" at bounding box center [474, 619] width 40 height 15
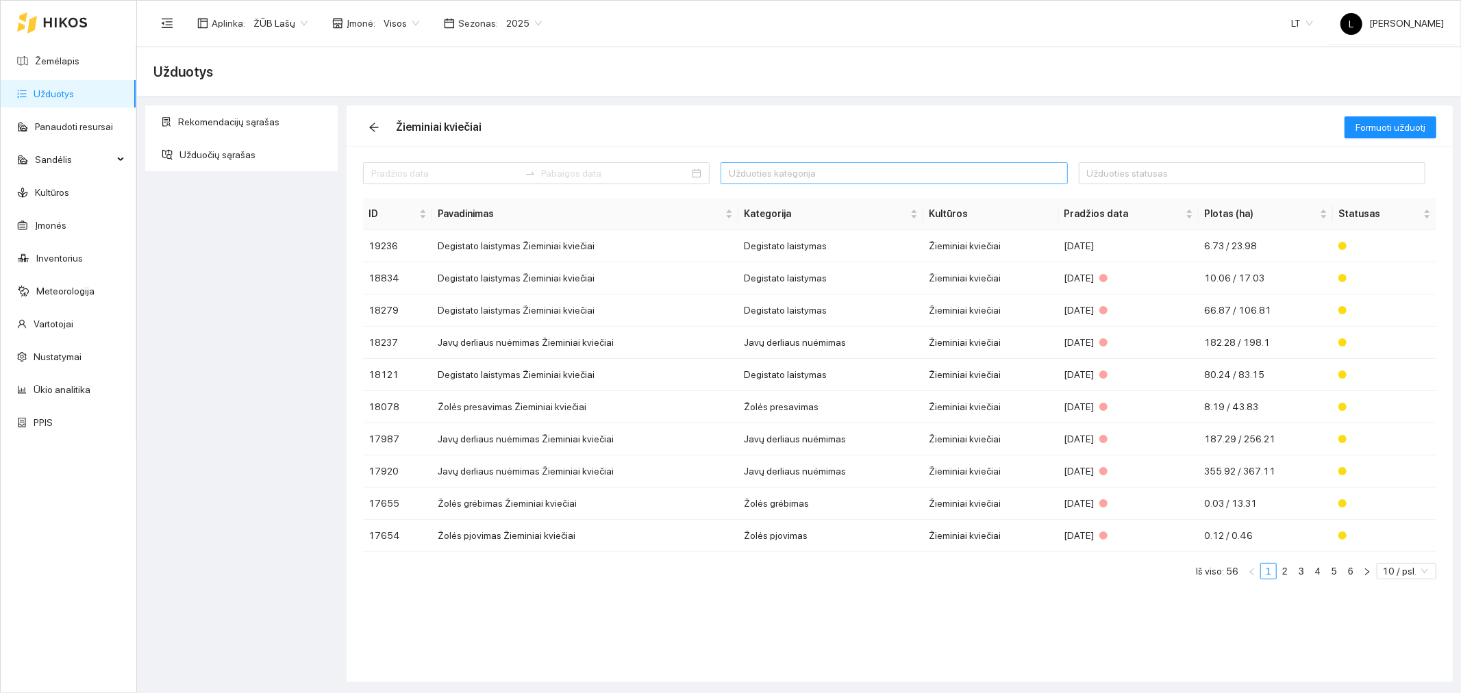
click at [823, 181] on div at bounding box center [887, 173] width 326 height 16
type input "ari"
click at [780, 197] on div "Arimas" at bounding box center [831, 200] width 205 height 15
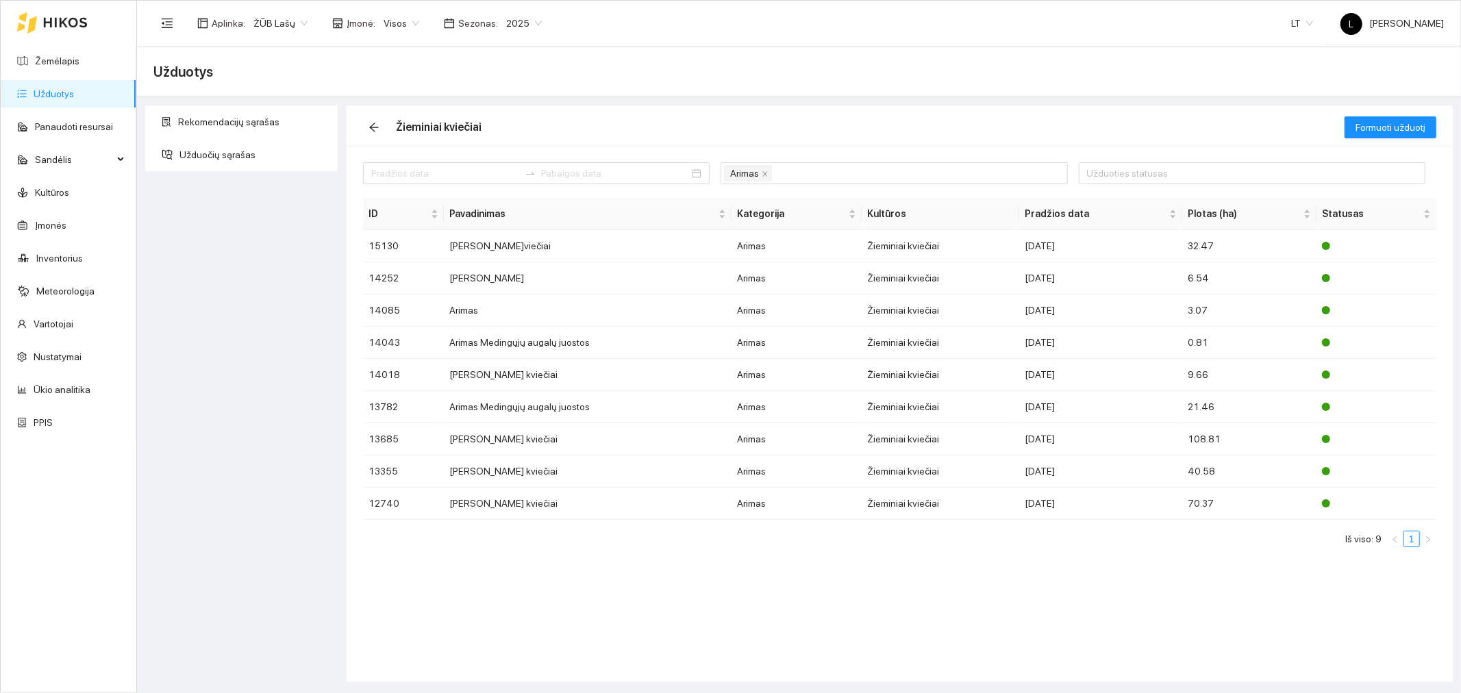
click at [813, 145] on div "Žieminiai kviečiai" at bounding box center [854, 127] width 982 height 44
